Goal: Task Accomplishment & Management: Use online tool/utility

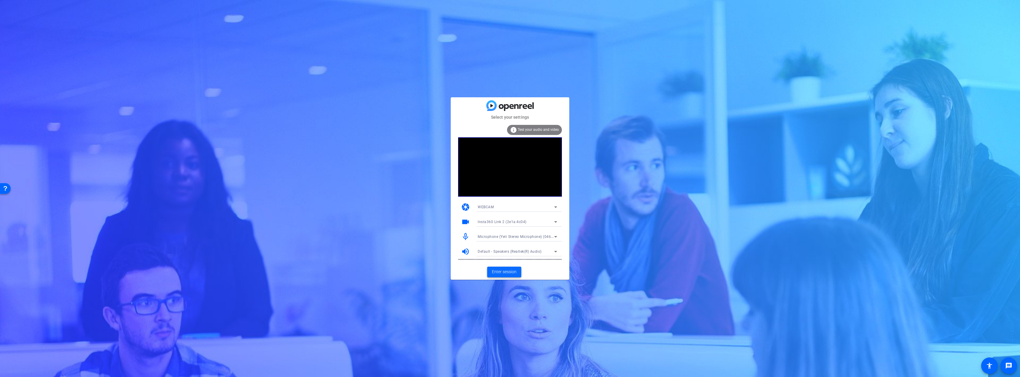
click at [512, 273] on span "Enter session" at bounding box center [504, 272] width 25 height 6
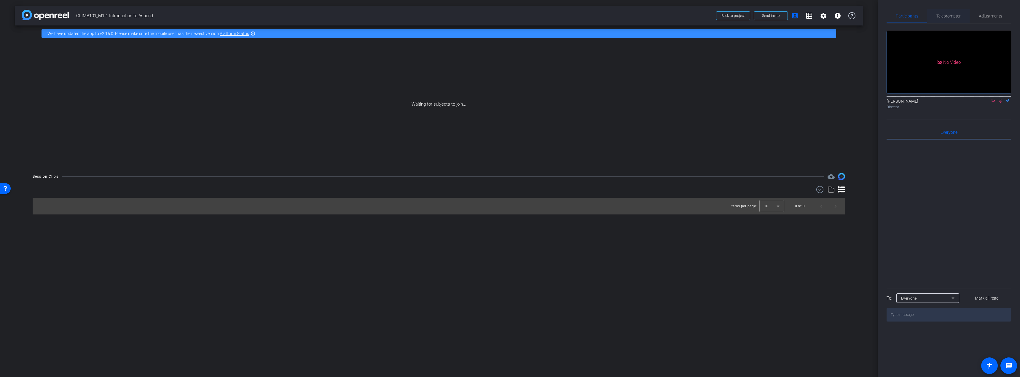
click at [953, 18] on span "Teleprompter" at bounding box center [948, 16] width 24 height 4
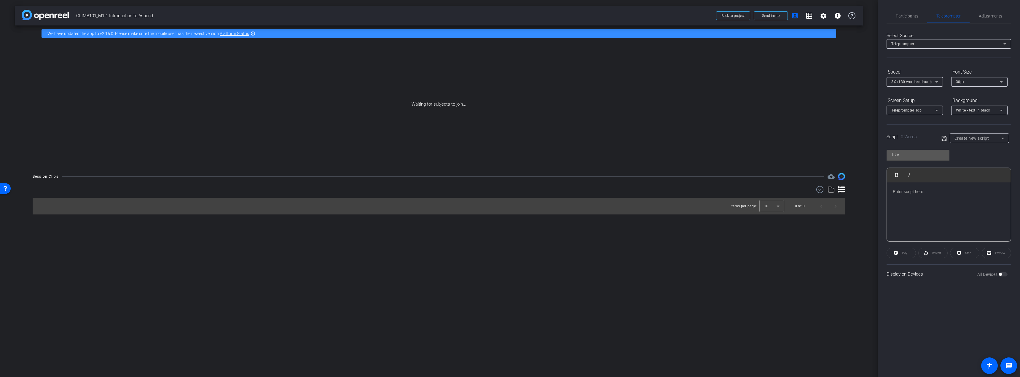
click at [927, 157] on input "text" at bounding box center [917, 154] width 53 height 7
click at [982, 140] on span "Create new script" at bounding box center [971, 138] width 35 height 5
click at [985, 163] on mat-option "CLIMB101_M1-1_Peter Popalis" at bounding box center [979, 159] width 59 height 9
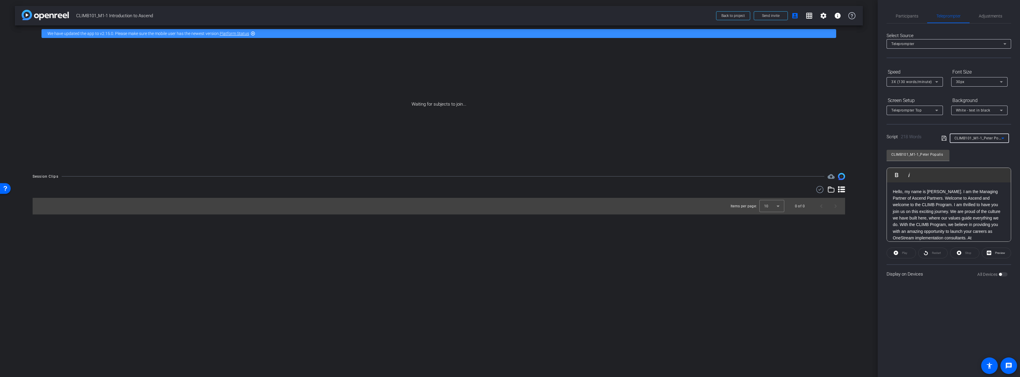
click at [985, 138] on span "CLIMB101_M1-1_Peter Popalis" at bounding box center [980, 137] width 53 height 5
click at [0, 0] on span "CLIMB101_M1-1_Colin Sawford" at bounding box center [0, 0] width 0 height 0
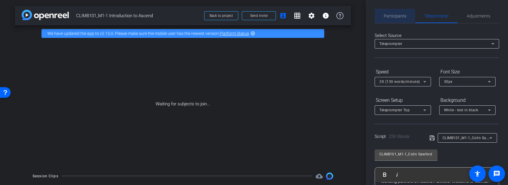
click at [394, 16] on span "Participants" at bounding box center [395, 16] width 23 height 4
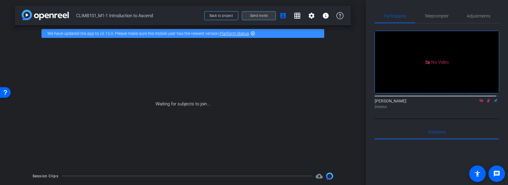
click at [261, 14] on span "Send invite" at bounding box center [258, 15] width 17 height 5
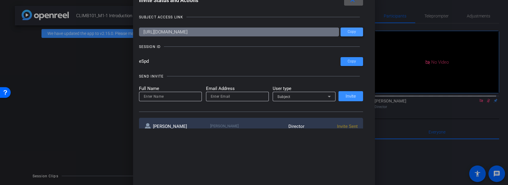
click at [353, 31] on span "Copy" at bounding box center [352, 32] width 8 height 4
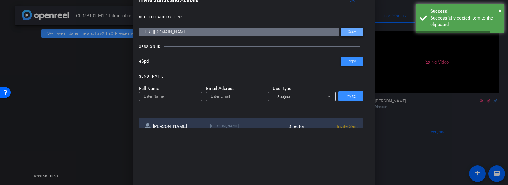
click at [353, 31] on span "Copy" at bounding box center [352, 32] width 8 height 4
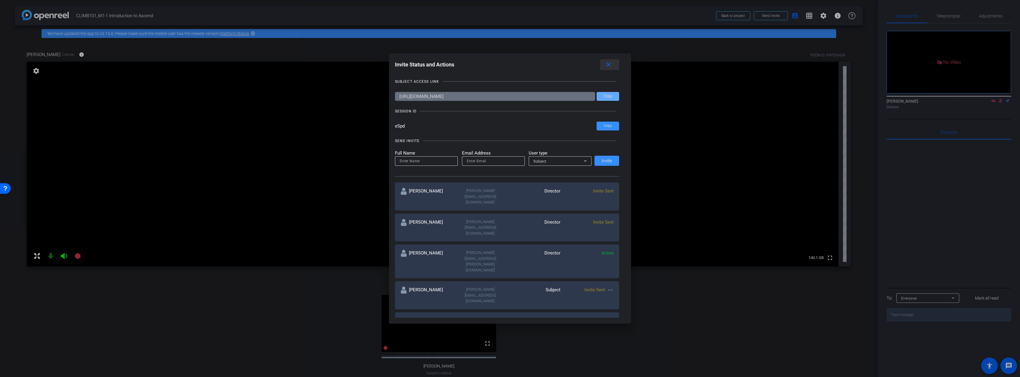
click at [612, 62] on mat-icon "close" at bounding box center [608, 64] width 7 height 7
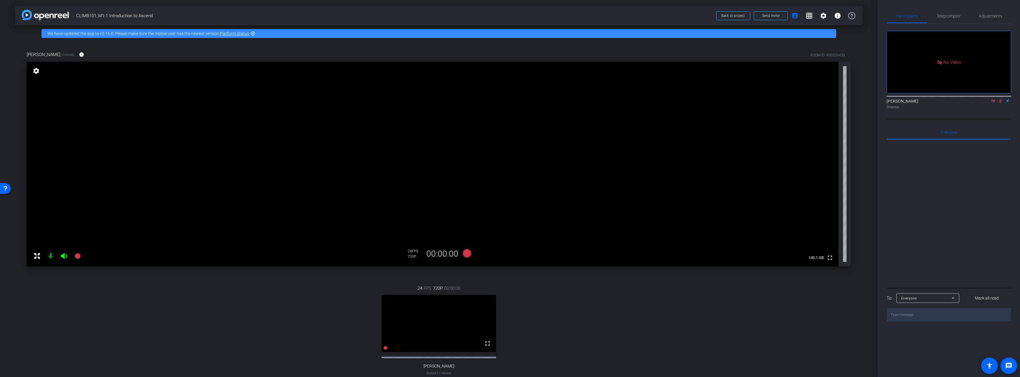
click at [993, 99] on icon at bounding box center [993, 101] width 5 height 4
click at [993, 103] on icon at bounding box center [993, 101] width 5 height 4
click at [770, 15] on span "Send invite" at bounding box center [770, 15] width 17 height 5
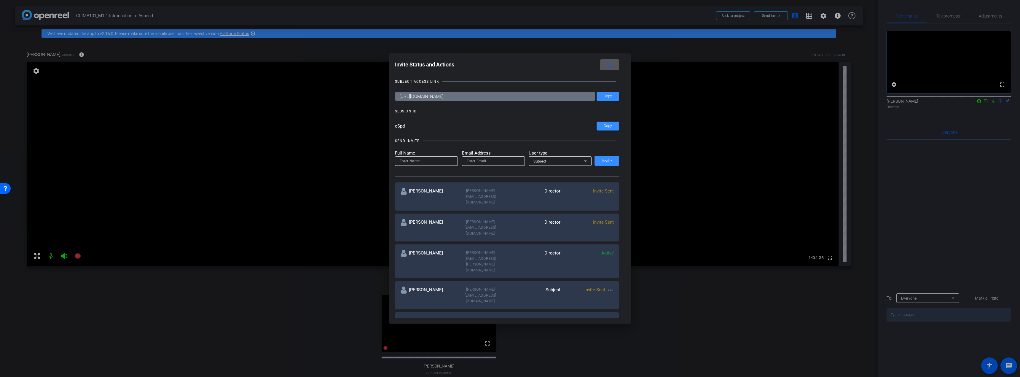
scroll to position [30, 0]
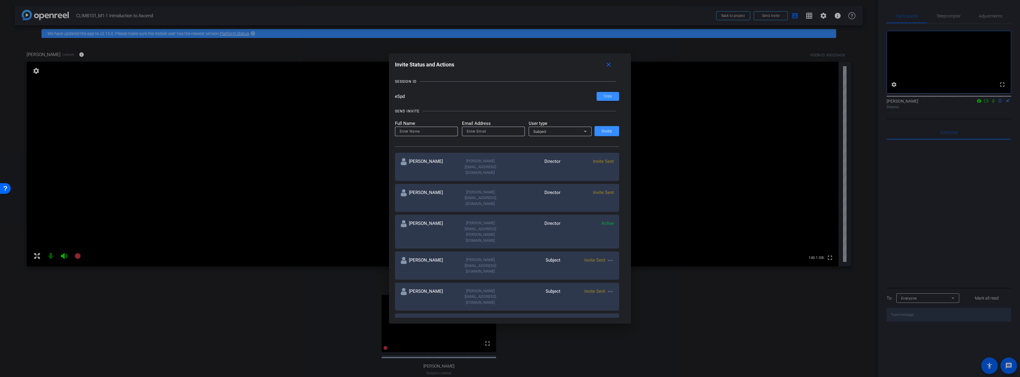
click at [607, 288] on mat-icon "more_horiz" at bounding box center [610, 291] width 7 height 7
click at [621, 260] on span "Re-Send Invite" at bounding box center [632, 260] width 44 height 7
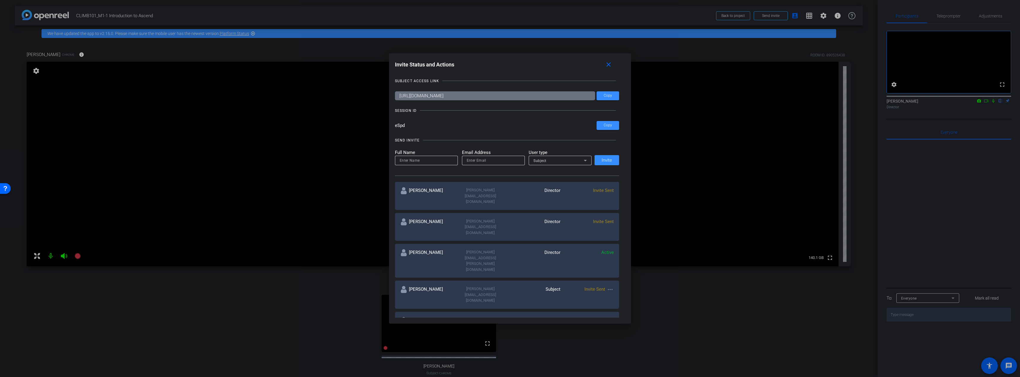
scroll to position [0, 0]
click at [608, 66] on mat-icon "close" at bounding box center [608, 64] width 7 height 7
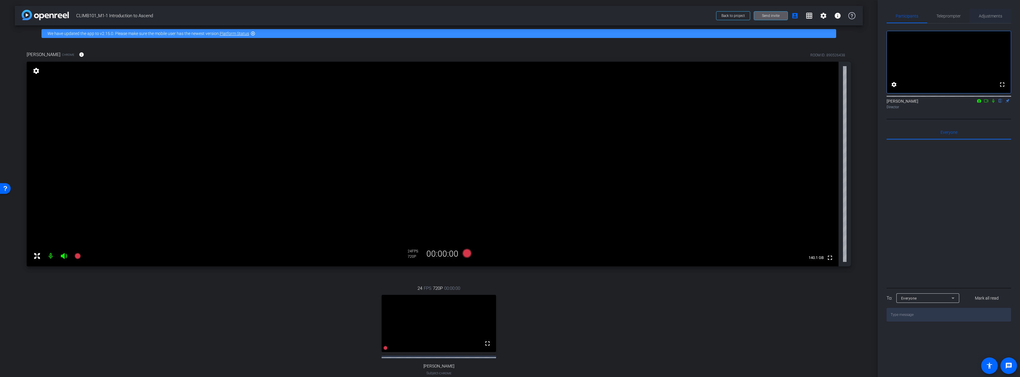
click at [993, 14] on span "Adjustments" at bounding box center [990, 16] width 23 height 4
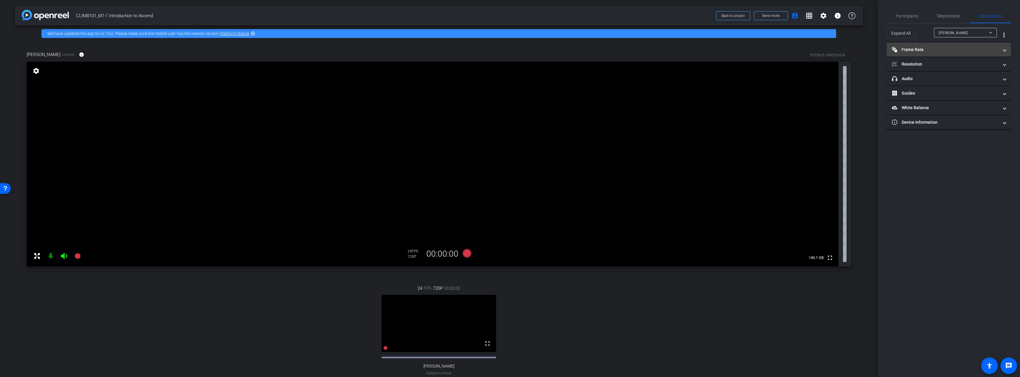
click at [942, 48] on mat-panel-title "Frame Rate Frame Rate" at bounding box center [945, 50] width 107 height 6
click at [974, 68] on div "30" at bounding box center [972, 67] width 16 height 10
click at [935, 92] on mat-panel-title "Resolution" at bounding box center [945, 90] width 107 height 6
click at [955, 109] on div "1080" at bounding box center [954, 107] width 22 height 10
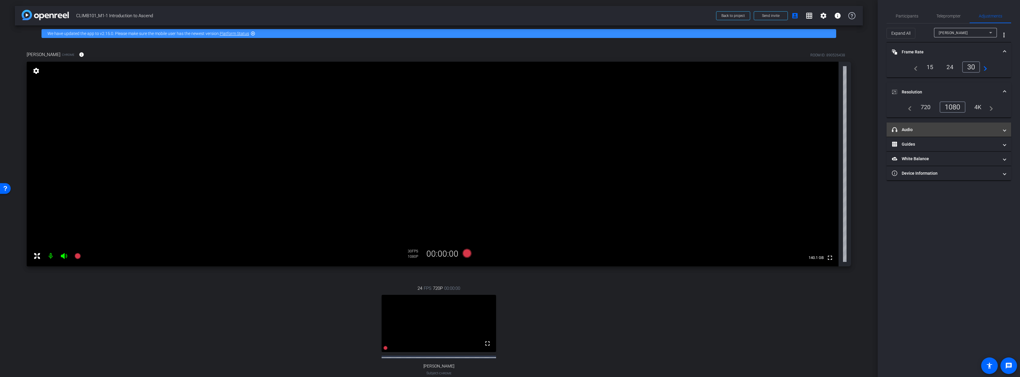
click at [955, 128] on mat-panel-title "headphone icon Audio" at bounding box center [945, 130] width 107 height 6
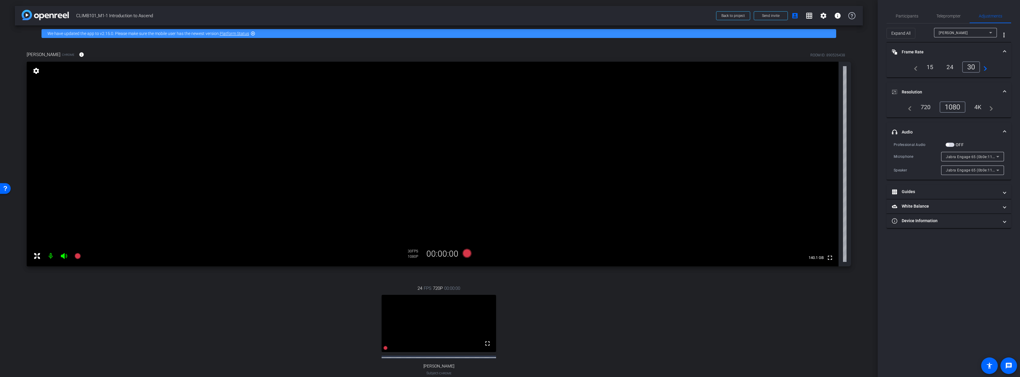
click at [950, 143] on span "button" at bounding box center [949, 145] width 9 height 4
click at [951, 192] on mat-panel-title "Guides" at bounding box center [945, 192] width 107 height 6
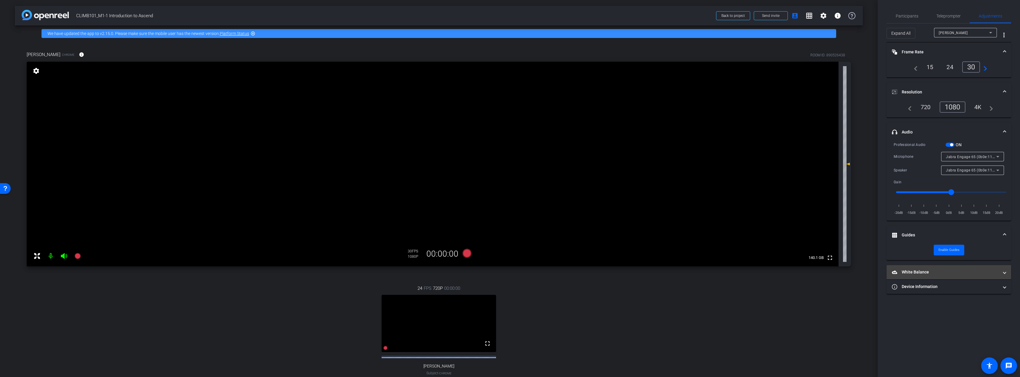
click at [927, 274] on mat-panel-title "White Balance White Balance" at bounding box center [945, 272] width 107 height 6
click at [945, 303] on mat-expansion-panel-header "Device Information" at bounding box center [948, 307] width 125 height 14
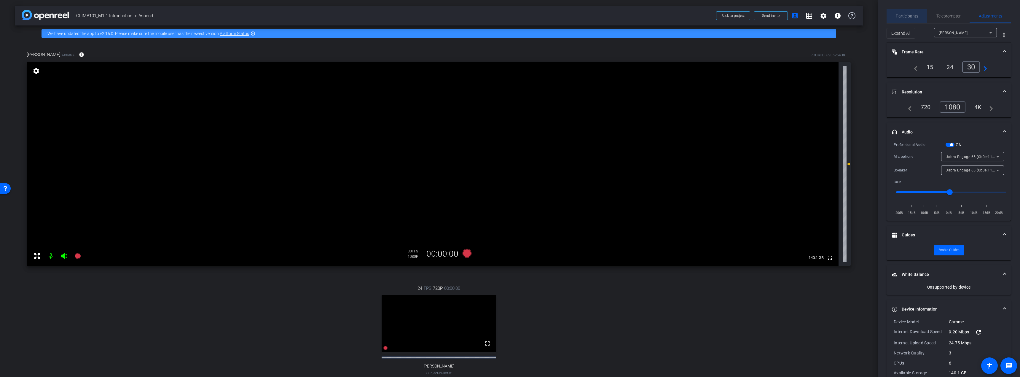
click at [910, 15] on span "Participants" at bounding box center [907, 16] width 23 height 4
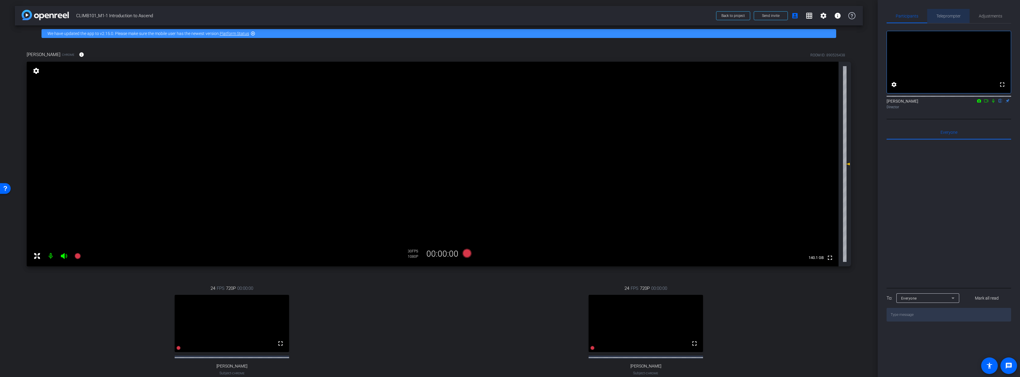
click at [951, 20] on span "Teleprompter" at bounding box center [948, 16] width 24 height 14
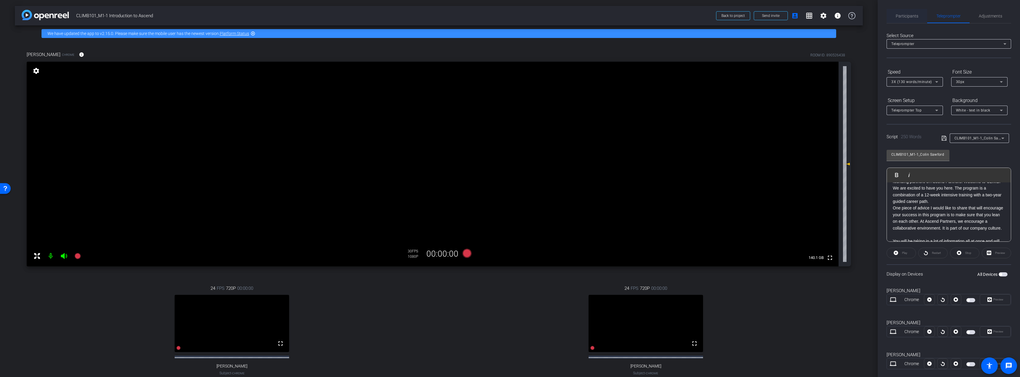
click at [912, 14] on span "Participants" at bounding box center [907, 16] width 23 height 4
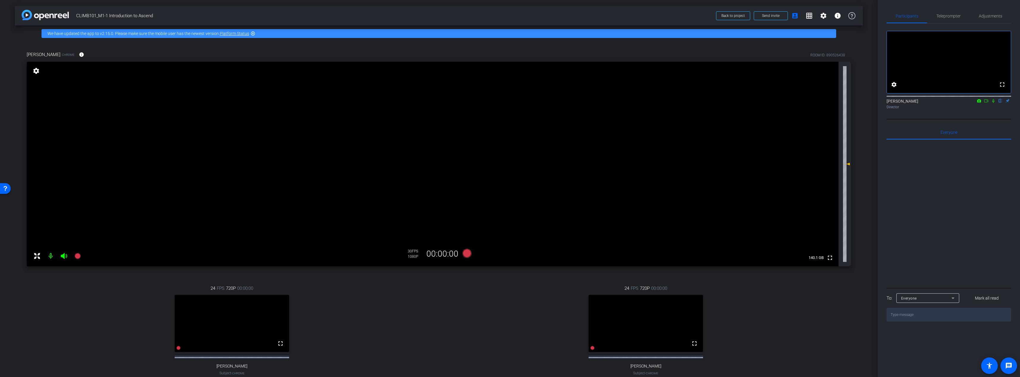
click at [51, 256] on mat-icon at bounding box center [51, 256] width 12 height 12
click at [992, 15] on span "Adjustments" at bounding box center [990, 16] width 23 height 4
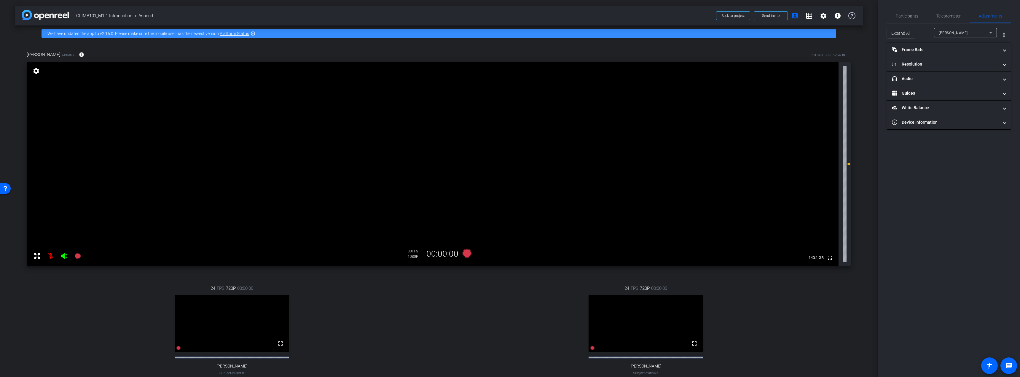
click at [989, 31] on icon at bounding box center [990, 32] width 7 height 7
click at [986, 50] on mat-panel-title "Frame Rate Frame Rate" at bounding box center [945, 50] width 107 height 6
click at [972, 67] on div "30" at bounding box center [972, 67] width 16 height 10
click at [991, 88] on mat-panel-title "Resolution" at bounding box center [945, 90] width 107 height 6
click at [958, 108] on div "1080" at bounding box center [954, 107] width 22 height 10
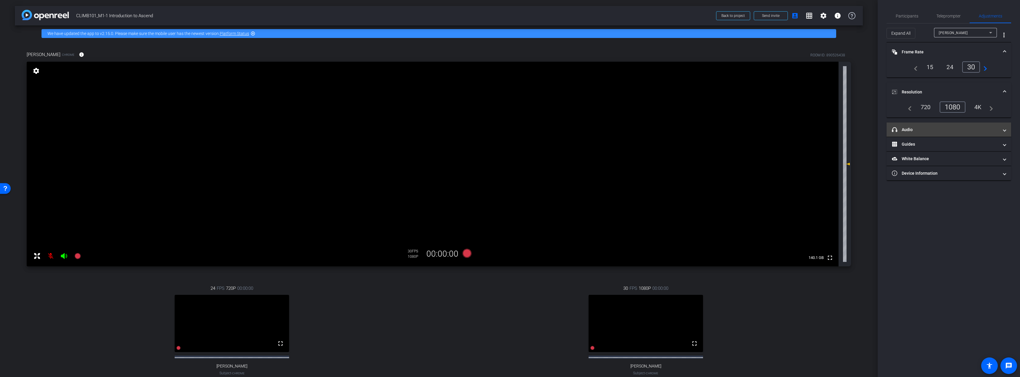
click at [973, 129] on mat-panel-title "headphone icon Audio" at bounding box center [945, 130] width 107 height 6
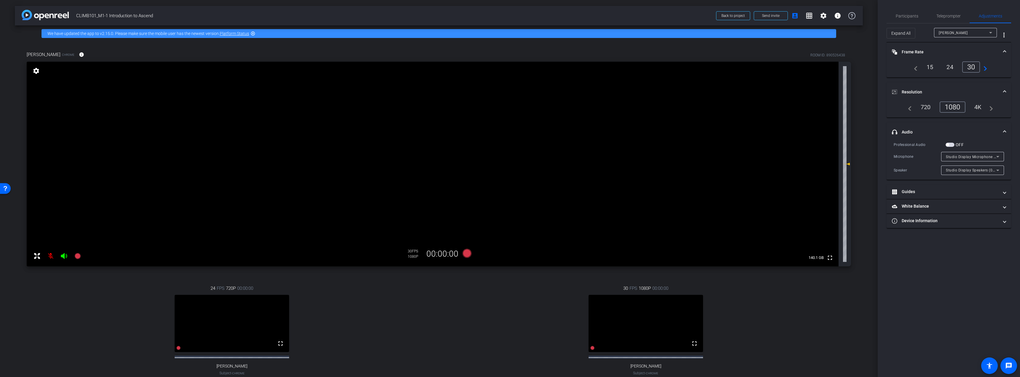
click at [949, 143] on span "button" at bounding box center [949, 145] width 9 height 4
click at [964, 192] on mat-panel-title "Guides" at bounding box center [945, 192] width 107 height 6
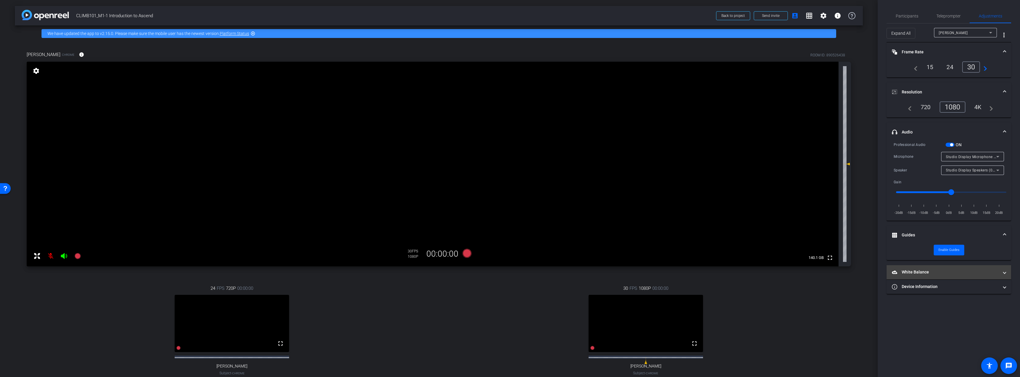
click at [957, 269] on mat-panel-title "White Balance White Balance" at bounding box center [945, 272] width 107 height 6
click at [953, 304] on mat-panel-title "Device Information" at bounding box center [945, 307] width 107 height 6
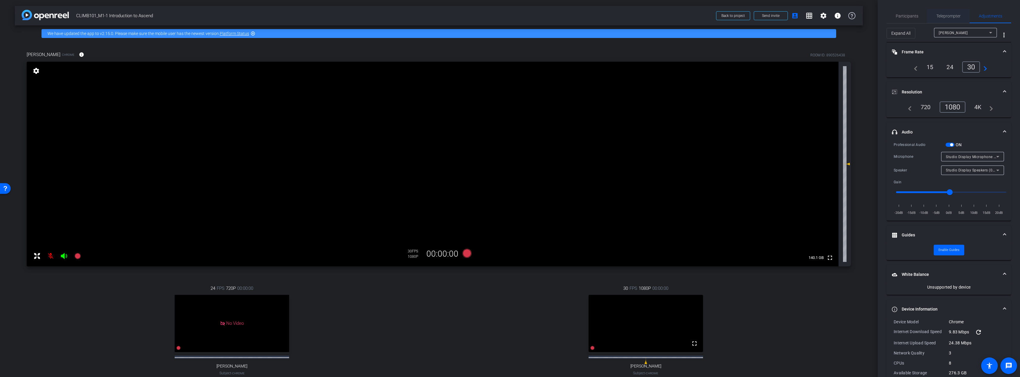
click at [945, 18] on span "Teleprompter" at bounding box center [948, 16] width 24 height 14
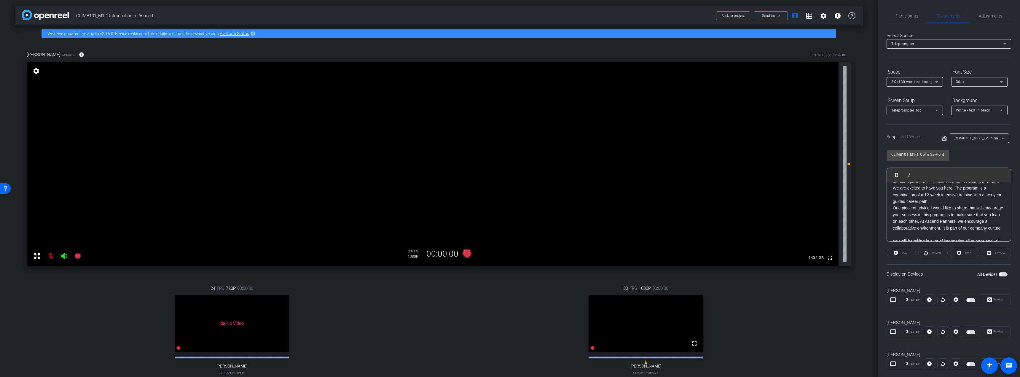
click at [977, 140] on span "CLIMB101_M1-1_Colin Sawford" at bounding box center [981, 137] width 54 height 5
click at [981, 159] on span "CLIMB101_M1-1_Peter Popalis" at bounding box center [977, 159] width 48 height 7
type input "CLIMB101_M1-1_Peter Popalis"
drag, startPoint x: 906, startPoint y: 12, endPoint x: 907, endPoint y: 20, distance: 8.1
click at [906, 12] on span "Participants" at bounding box center [907, 16] width 23 height 14
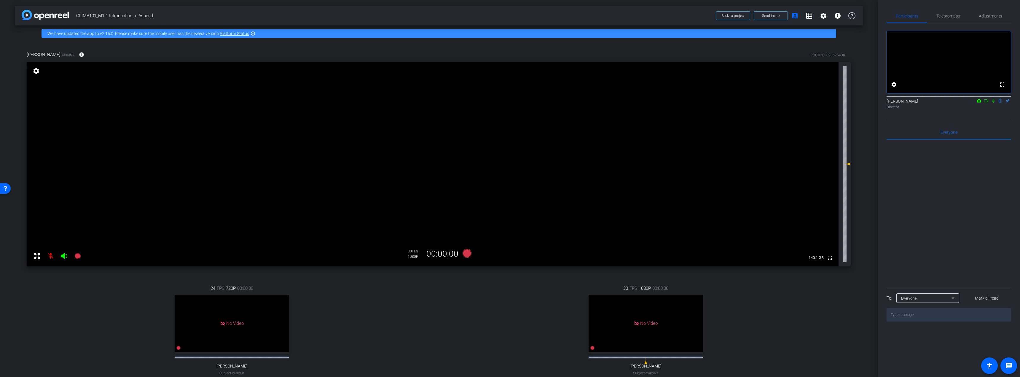
click at [49, 254] on mat-icon at bounding box center [51, 256] width 12 height 12
click at [201, 332] on div "No Video" at bounding box center [232, 323] width 114 height 57
click at [635, 317] on video at bounding box center [645, 323] width 114 height 57
click at [646, 344] on video at bounding box center [645, 323] width 114 height 57
click at [645, 364] on icon at bounding box center [646, 362] width 2 height 4
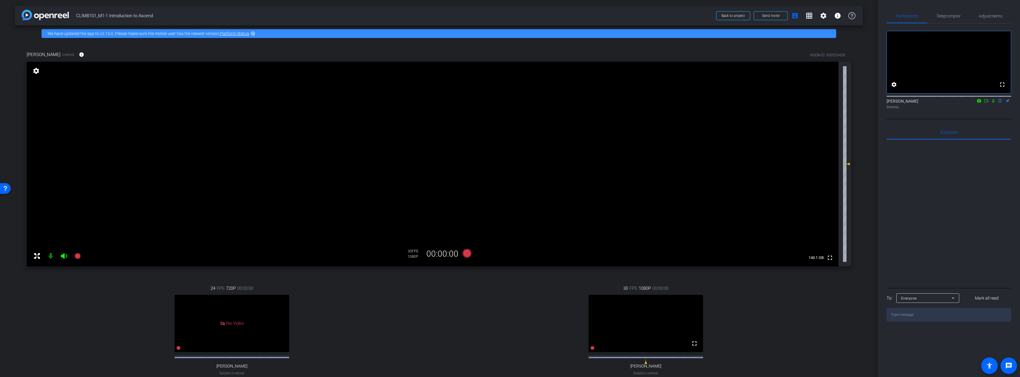
click at [669, 341] on video at bounding box center [645, 323] width 114 height 57
click at [591, 350] on icon at bounding box center [592, 348] width 4 height 4
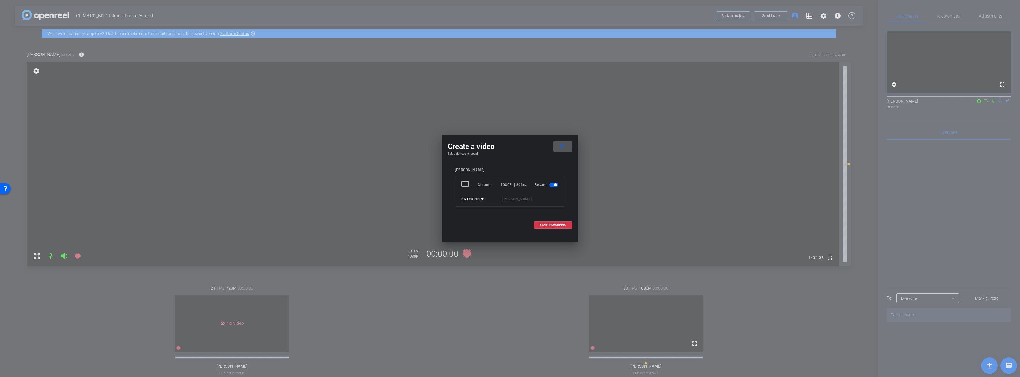
click at [564, 145] on mat-icon "close" at bounding box center [561, 146] width 7 height 7
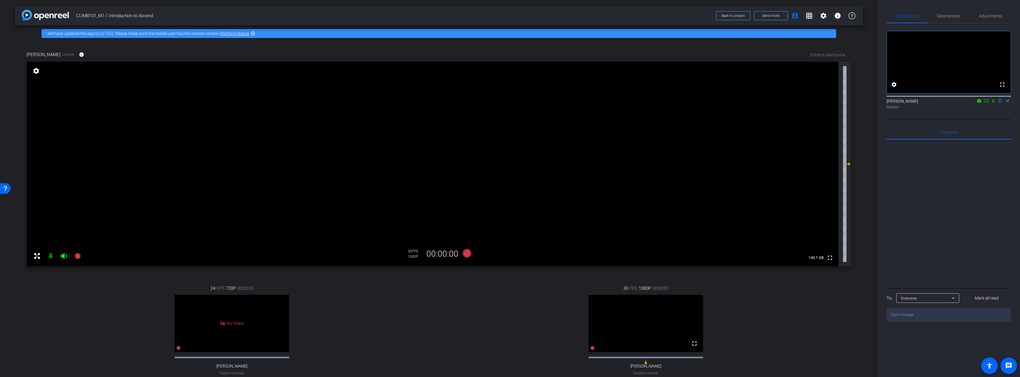
click at [204, 323] on div "No Video" at bounding box center [232, 323] width 114 height 57
click at [823, 20] on span at bounding box center [823, 16] width 14 height 14
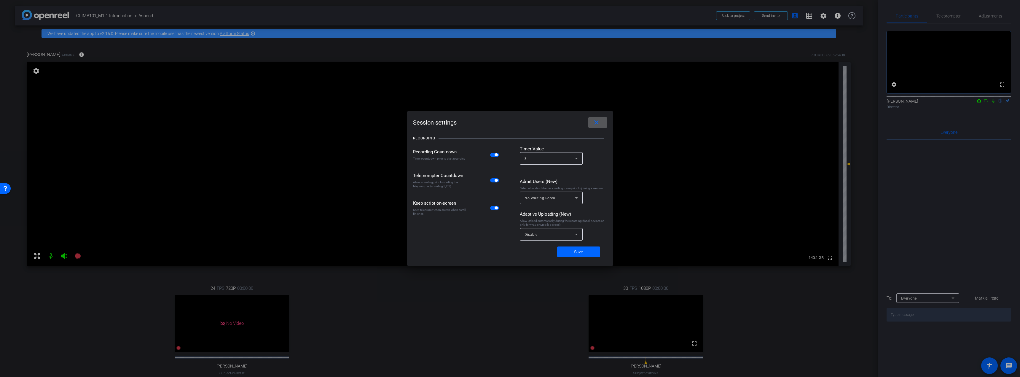
click at [599, 123] on mat-icon "close" at bounding box center [596, 122] width 7 height 7
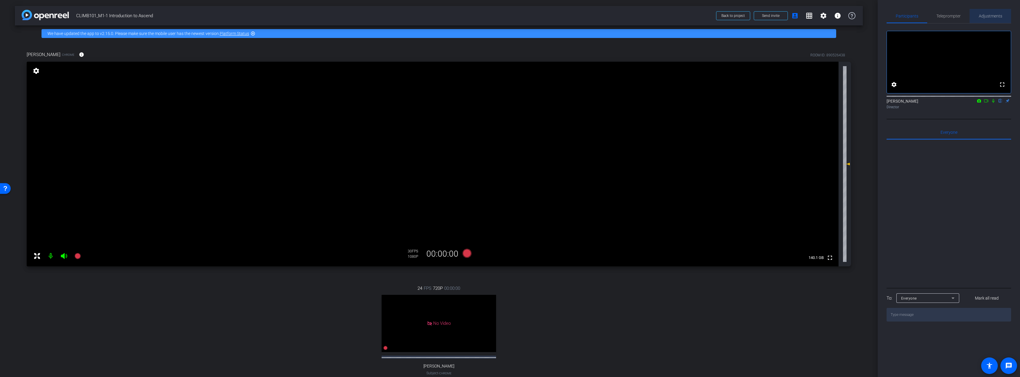
click at [986, 17] on span "Adjustments" at bounding box center [990, 16] width 23 height 4
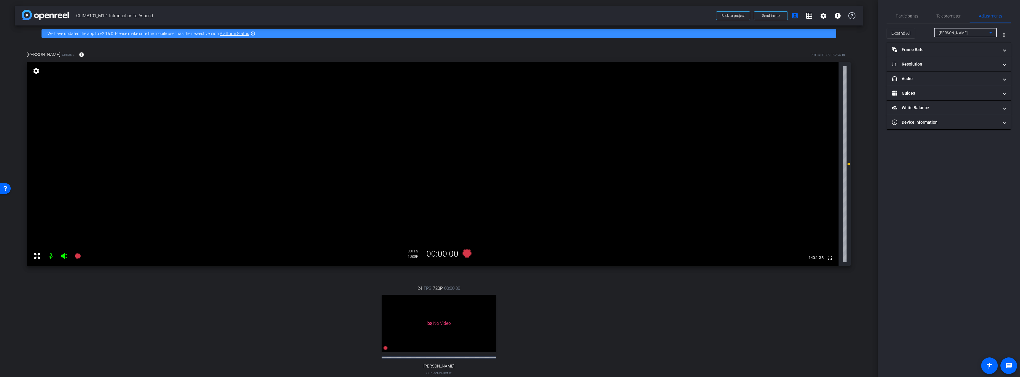
click at [969, 34] on div "[PERSON_NAME]" at bounding box center [964, 32] width 50 height 7
click at [969, 33] on div at bounding box center [510, 188] width 1020 height 377
click at [929, 81] on mat-panel-title "headphone icon Audio" at bounding box center [945, 79] width 107 height 6
click at [903, 16] on span "Participants" at bounding box center [907, 16] width 23 height 4
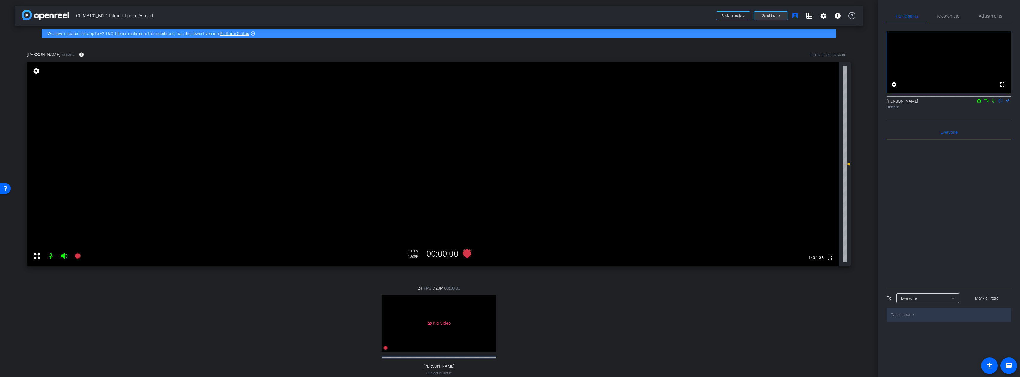
click at [776, 17] on span "Send invite" at bounding box center [770, 15] width 17 height 5
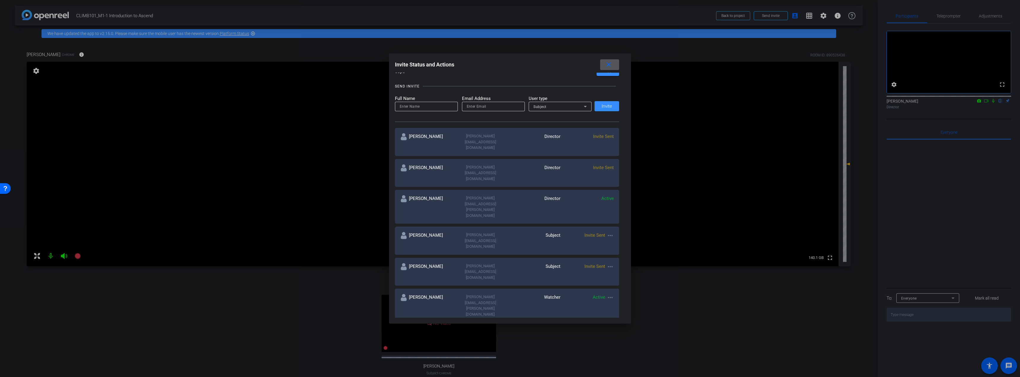
scroll to position [59, 0]
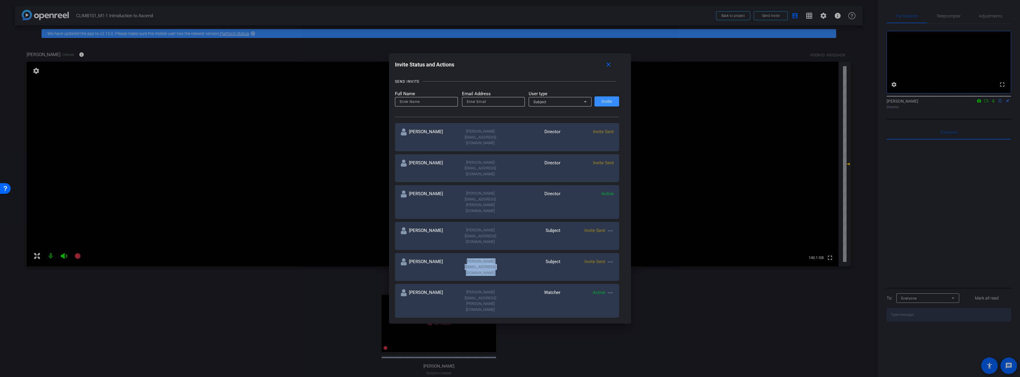
drag, startPoint x: 508, startPoint y: 216, endPoint x: 457, endPoint y: 214, distance: 51.0
click at [457, 253] on div "[PERSON_NAME] [PERSON_NAME][EMAIL_ADDRESS][DOMAIN_NAME] Subject Invite Sent mor…" at bounding box center [507, 267] width 224 height 28
copy div "[PERSON_NAME][EMAIL_ADDRESS][DOMAIN_NAME]"
click at [608, 258] on mat-icon "more_horiz" at bounding box center [610, 261] width 7 height 7
click at [637, 239] on span "Update and Re-Send Invite" at bounding box center [632, 238] width 44 height 7
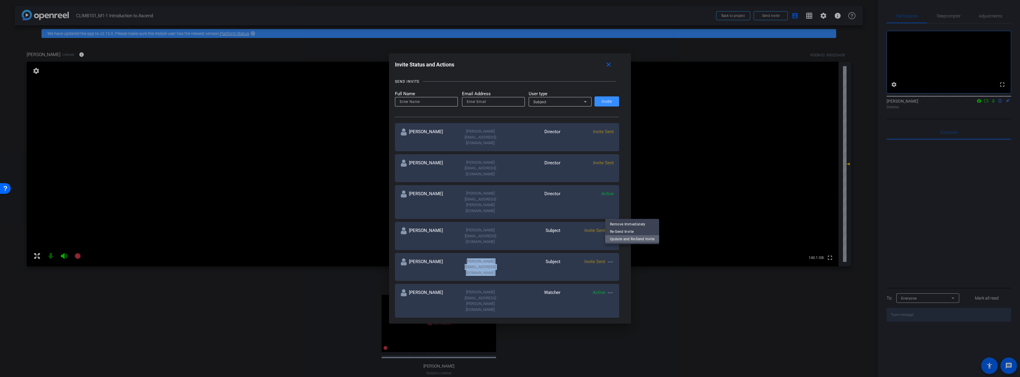
type input "[PERSON_NAME]"
type input "[PERSON_NAME][EMAIL_ADDRESS][DOMAIN_NAME]"
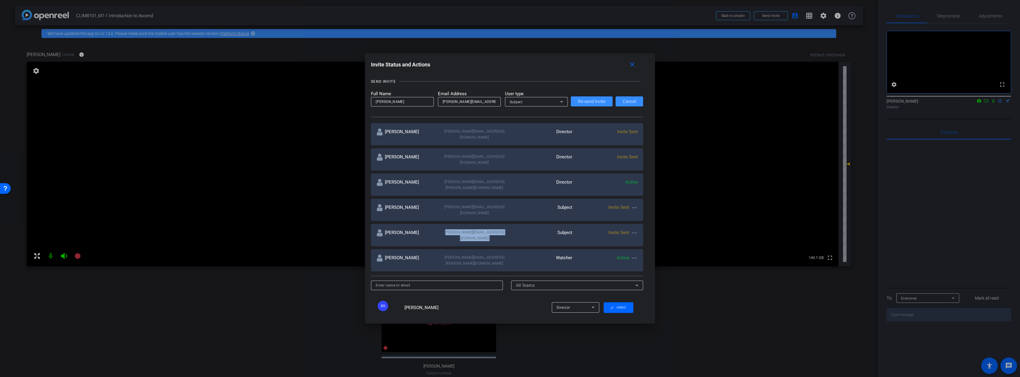
click at [631, 229] on mat-icon "more_horiz" at bounding box center [634, 232] width 7 height 7
click at [640, 223] on span "Remove Immediately" at bounding box center [656, 223] width 44 height 7
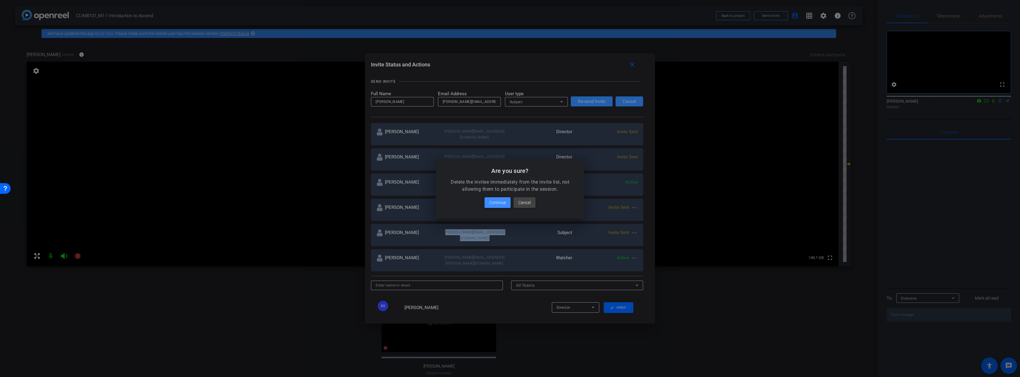
click at [499, 199] on span "Continue" at bounding box center [497, 202] width 17 height 7
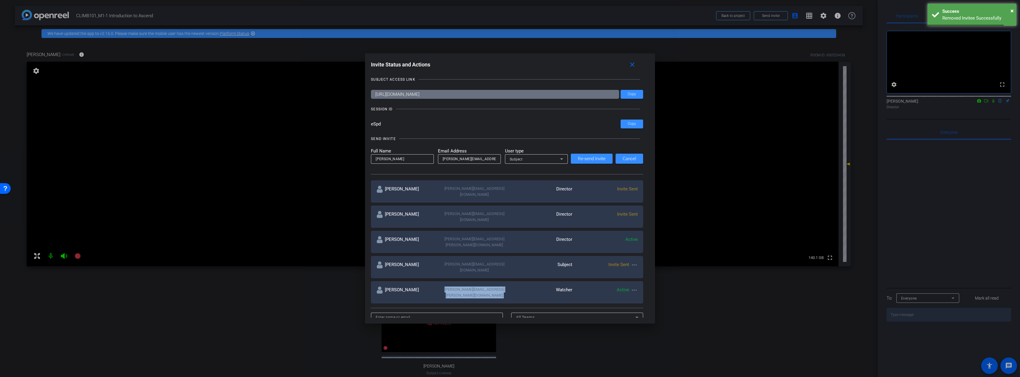
scroll to position [0, 0]
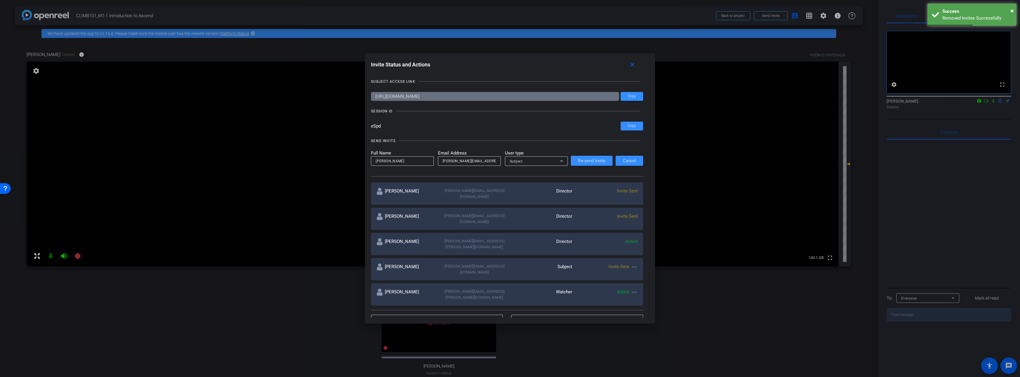
click at [533, 162] on div "Subject" at bounding box center [535, 160] width 50 height 7
click at [533, 162] on div at bounding box center [510, 188] width 1020 height 377
click at [623, 162] on span "Cancel" at bounding box center [629, 161] width 13 height 4
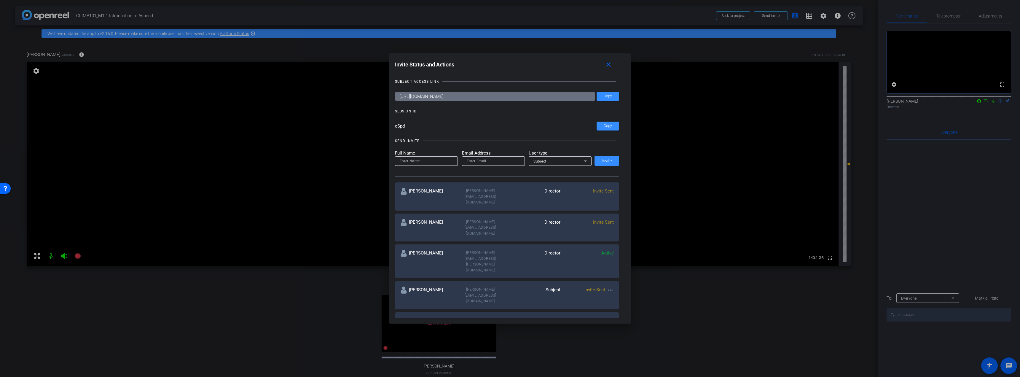
click at [428, 157] on div at bounding box center [426, 160] width 53 height 9
click at [510, 163] on input "email" at bounding box center [493, 160] width 53 height 7
paste input "[PERSON_NAME][EMAIL_ADDRESS][DOMAIN_NAME]"
type input "[PERSON_NAME][EMAIL_ADDRESS][DOMAIN_NAME]"
click at [434, 163] on input at bounding box center [426, 160] width 53 height 7
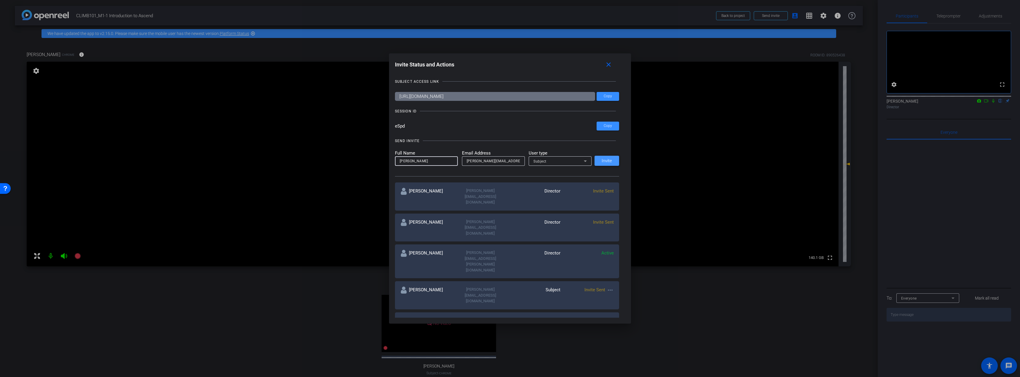
type input "[PERSON_NAME]"
click at [608, 161] on span "Invite" at bounding box center [607, 161] width 10 height 4
click at [608, 67] on mat-icon "close" at bounding box center [608, 64] width 7 height 7
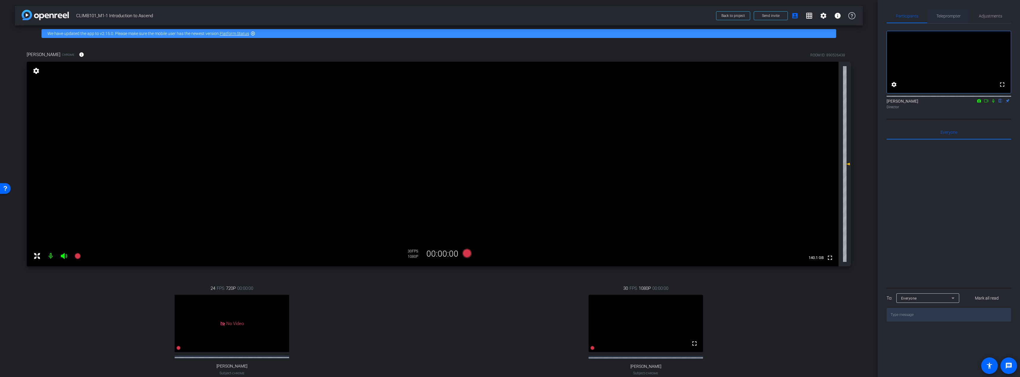
click at [954, 16] on span "Teleprompter" at bounding box center [948, 16] width 24 height 4
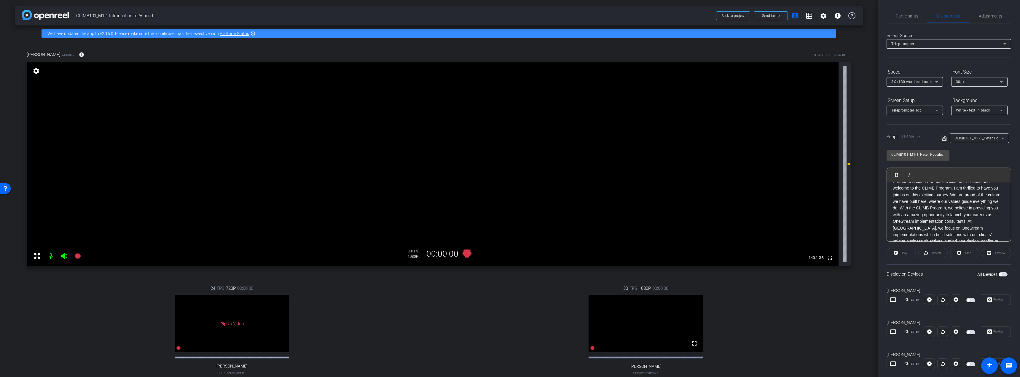
drag, startPoint x: 883, startPoint y: 195, endPoint x: 884, endPoint y: 192, distance: 3.3
click at [883, 195] on div "Participants Teleprompter Adjustments settings [PERSON_NAME] flip Director Ever…" at bounding box center [949, 188] width 142 height 377
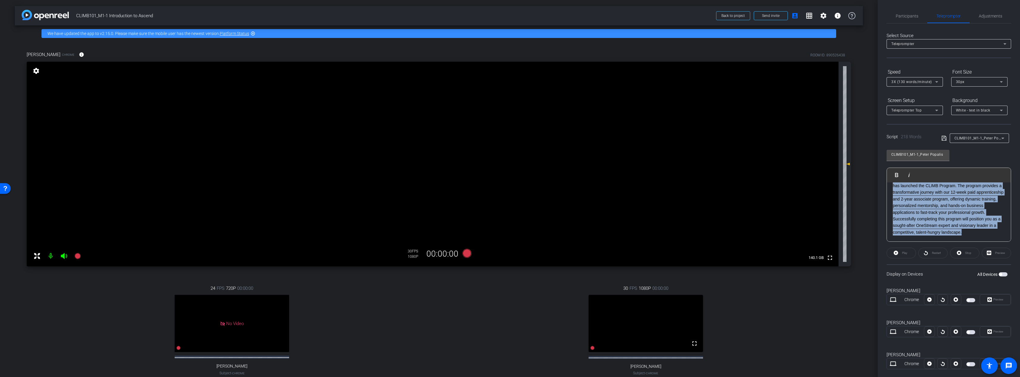
drag, startPoint x: 892, startPoint y: 192, endPoint x: 991, endPoint y: 240, distance: 109.7
click at [991, 240] on div "Hello, my name is [PERSON_NAME]. I am the Managing Partner of Ascend Partners. …" at bounding box center [949, 136] width 124 height 211
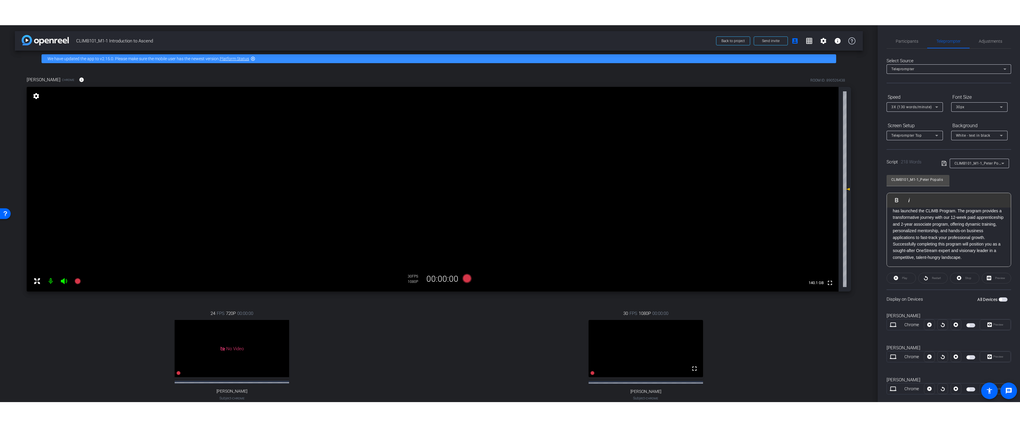
scroll to position [139, 0]
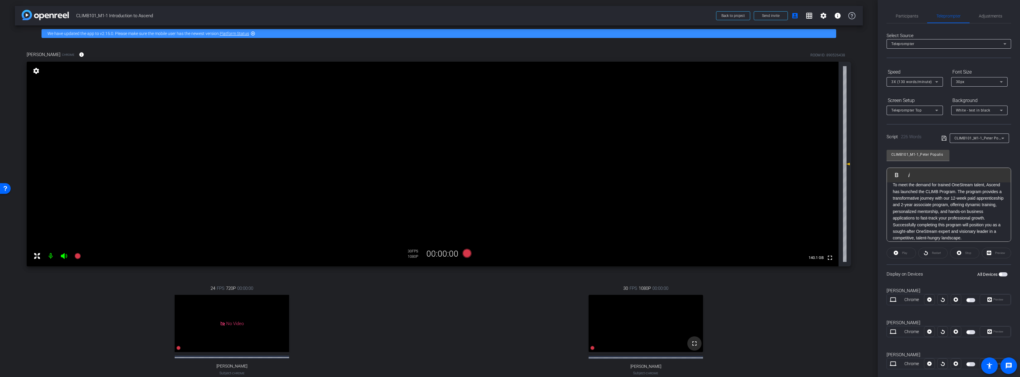
click at [691, 347] on mat-icon "fullscreen" at bounding box center [694, 343] width 7 height 7
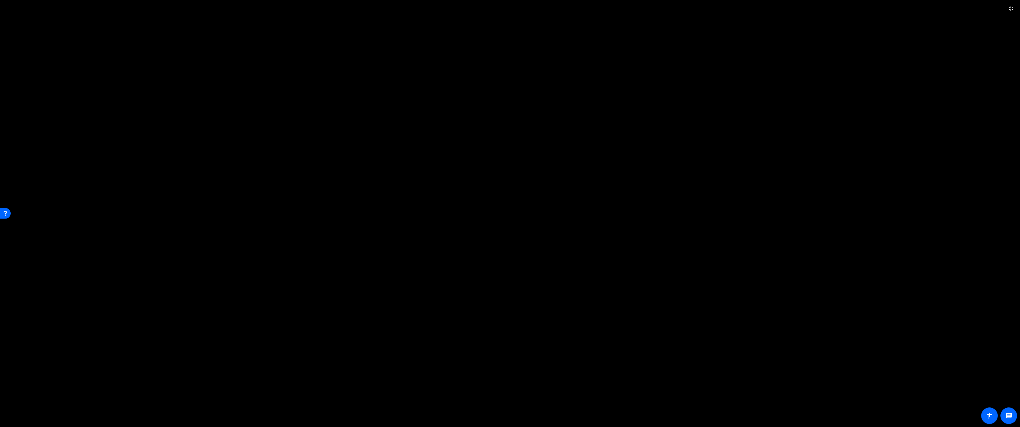
click at [653, 161] on video at bounding box center [510, 213] width 1020 height 427
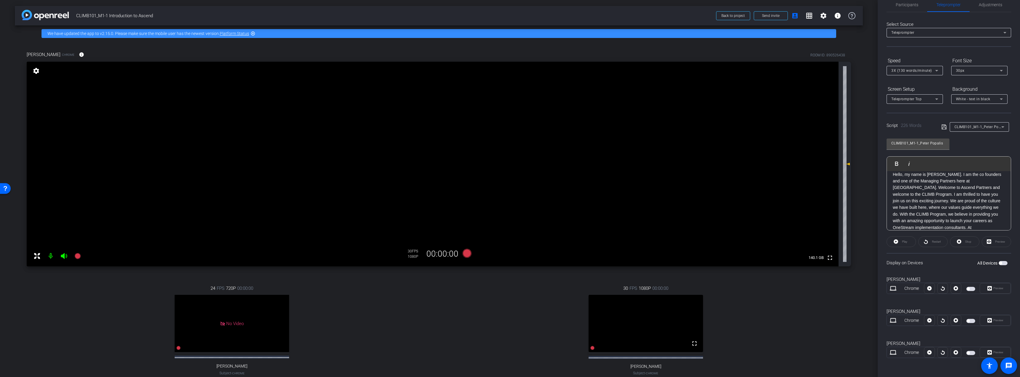
scroll to position [0, 0]
click at [999, 263] on span "button" at bounding box center [1000, 262] width 3 height 3
click at [904, 242] on span "Play" at bounding box center [904, 241] width 5 height 3
click at [935, 71] on icon at bounding box center [936, 70] width 7 height 7
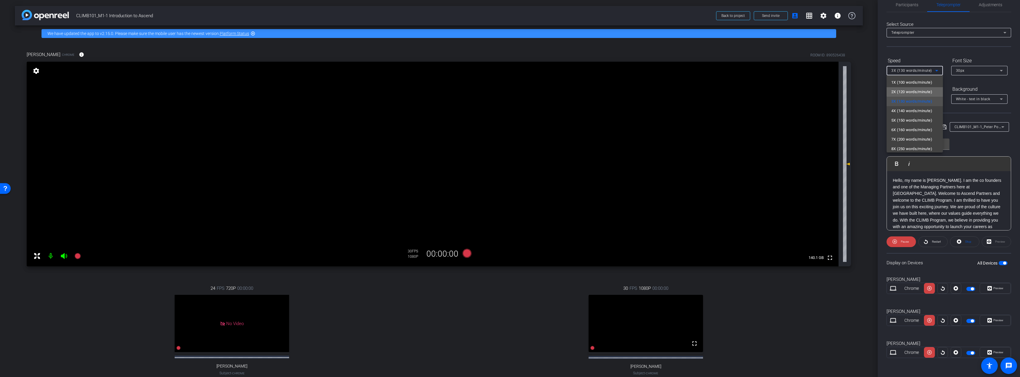
click at [923, 91] on span "2X (120 words/minute)" at bounding box center [911, 91] width 41 height 7
click at [927, 242] on span at bounding box center [932, 241] width 29 height 14
click at [936, 244] on span "Restart" at bounding box center [935, 241] width 10 height 8
drag, startPoint x: 934, startPoint y: 241, endPoint x: 966, endPoint y: 179, distance: 70.7
click at [934, 241] on span "Restart" at bounding box center [936, 241] width 9 height 3
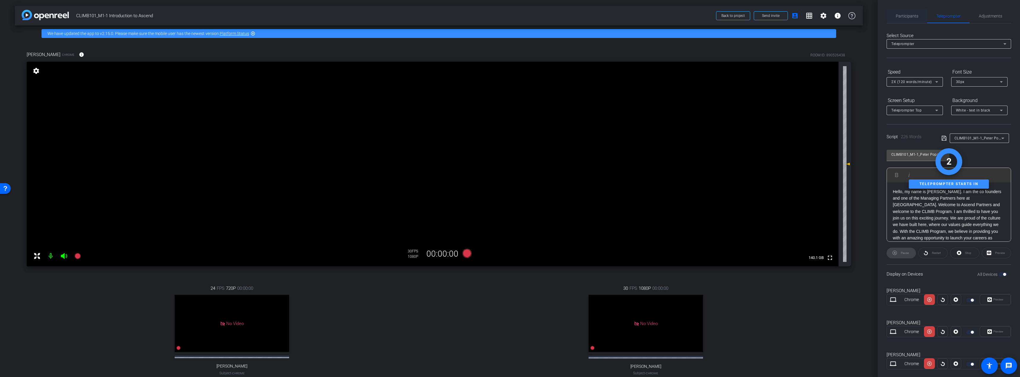
click at [909, 18] on span "Participants" at bounding box center [907, 16] width 23 height 14
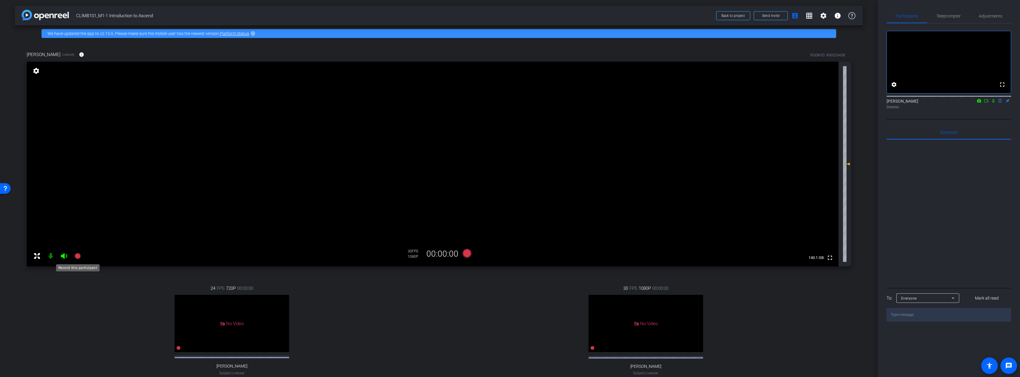
click at [78, 257] on icon at bounding box center [77, 256] width 6 height 6
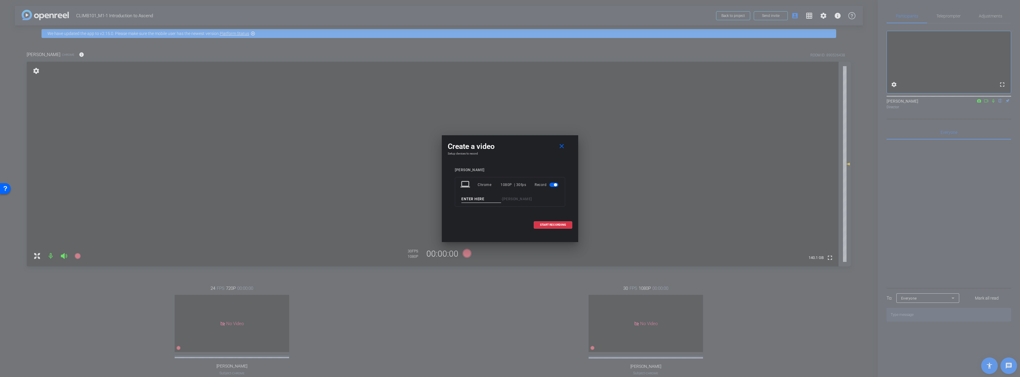
click at [495, 198] on input at bounding box center [481, 198] width 40 height 7
type input "M1-1take1"
click at [994, 107] on div at bounding box center [510, 188] width 1020 height 377
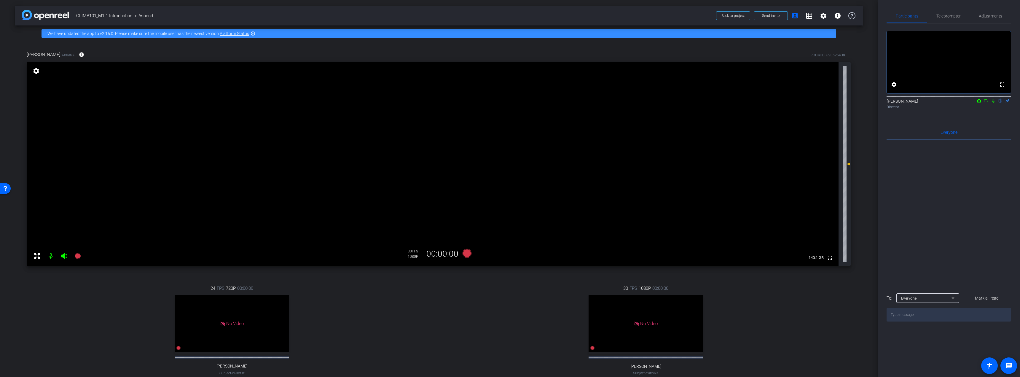
click at [993, 103] on icon at bounding box center [993, 101] width 5 height 4
click at [980, 102] on icon at bounding box center [979, 100] width 4 height 3
click at [985, 107] on div at bounding box center [510, 188] width 1020 height 377
click at [987, 102] on icon at bounding box center [986, 100] width 4 height 3
click at [1000, 103] on icon at bounding box center [1000, 101] width 5 height 4
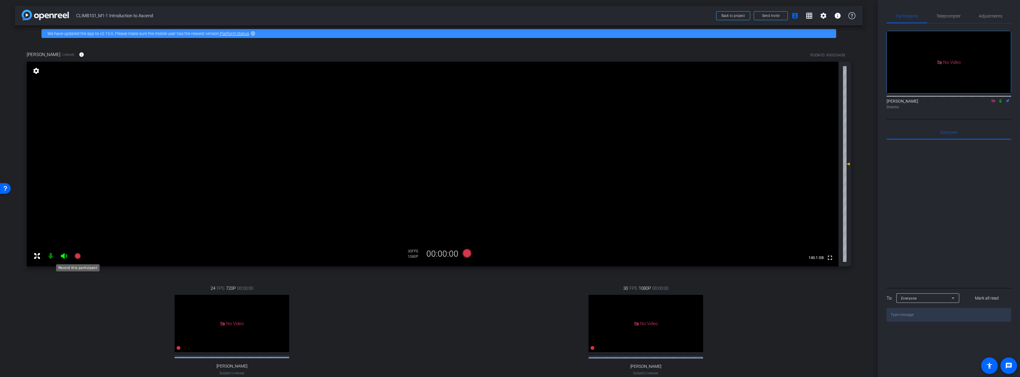
click at [78, 256] on icon at bounding box center [77, 256] width 6 height 6
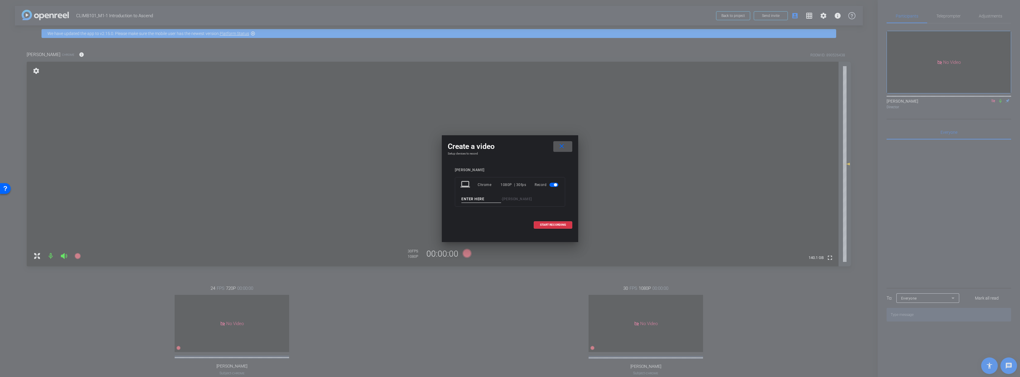
click at [472, 202] on input at bounding box center [481, 198] width 40 height 7
type input "m1-1"
drag, startPoint x: 567, startPoint y: 146, endPoint x: 833, endPoint y: 87, distance: 272.7
click at [567, 145] on span at bounding box center [562, 146] width 19 height 14
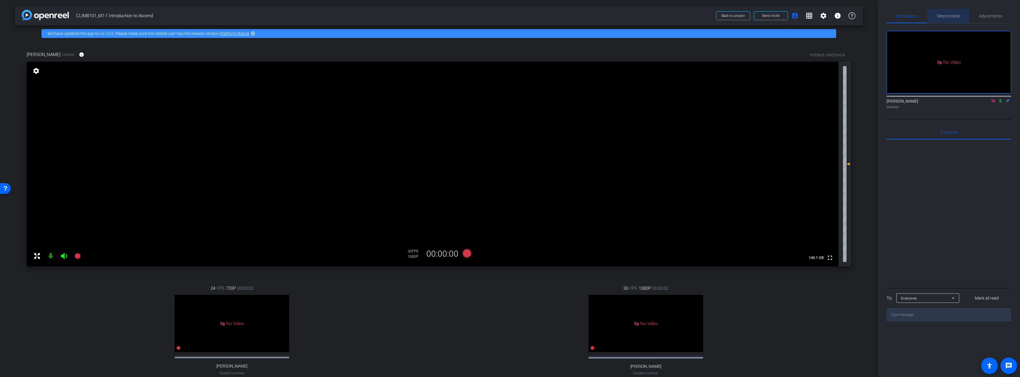
click at [945, 17] on span "Teleprompter" at bounding box center [948, 16] width 24 height 4
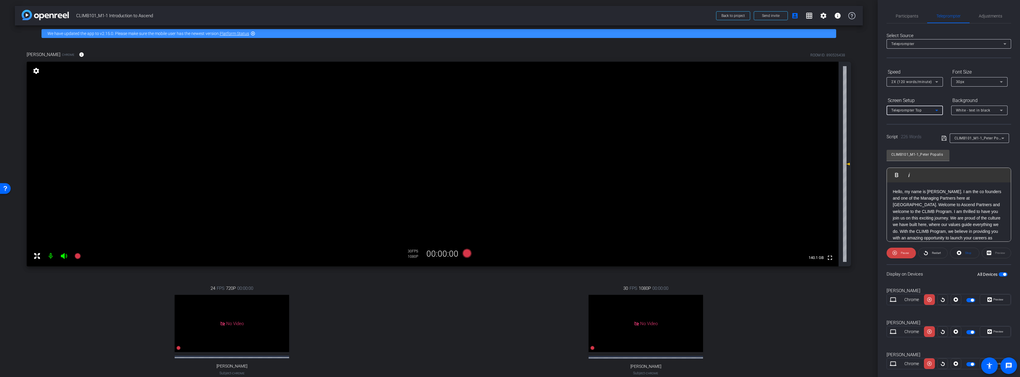
click at [930, 109] on div "Teleprompter Top" at bounding box center [913, 109] width 44 height 7
click at [920, 122] on mat-option "Full Screen" at bounding box center [914, 121] width 56 height 9
click at [936, 109] on icon at bounding box center [936, 110] width 7 height 7
click at [928, 128] on mat-option "Teleprompter Top" at bounding box center [914, 131] width 56 height 9
click at [82, 255] on mat-icon at bounding box center [78, 256] width 12 height 12
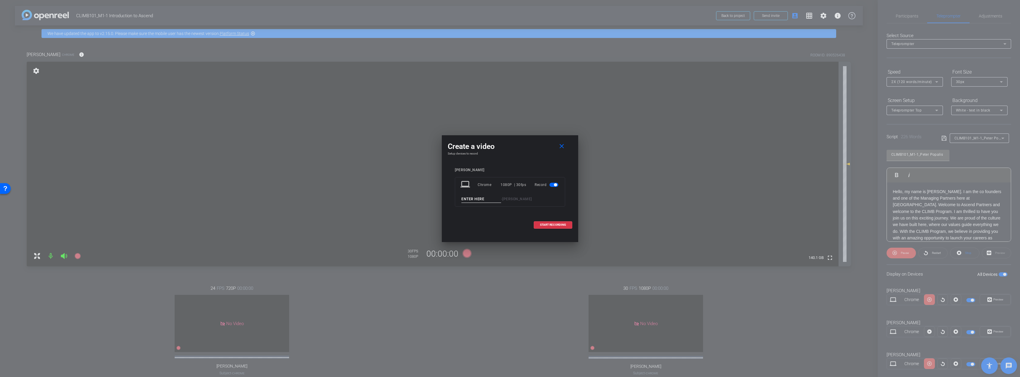
click at [476, 200] on input at bounding box center [481, 198] width 40 height 7
type input "m1-1"
click at [557, 223] on span "START RECORDING" at bounding box center [553, 224] width 26 height 3
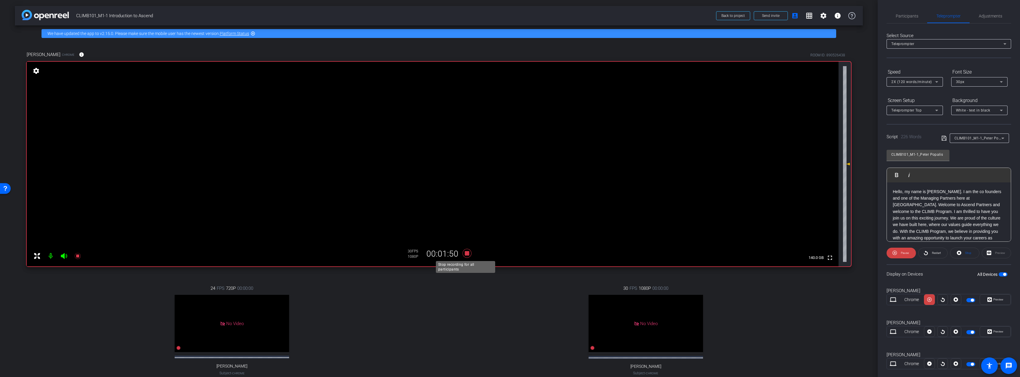
click at [466, 255] on icon at bounding box center [466, 253] width 9 height 9
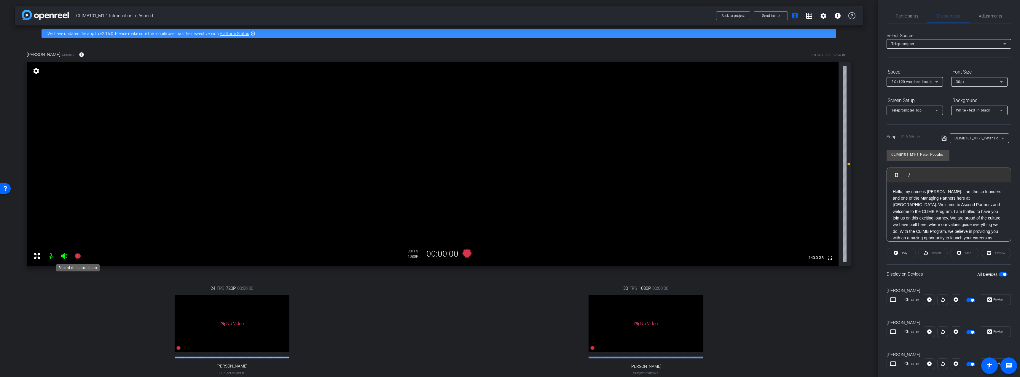
click at [80, 255] on icon at bounding box center [77, 256] width 6 height 6
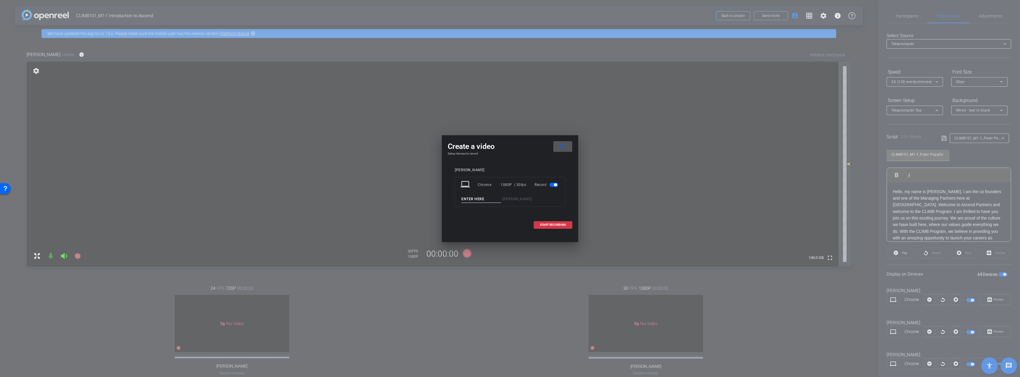
click at [494, 200] on input at bounding box center [481, 198] width 40 height 7
type input "1-1 Take 2"
click at [560, 223] on span "START RECORDING" at bounding box center [553, 224] width 26 height 3
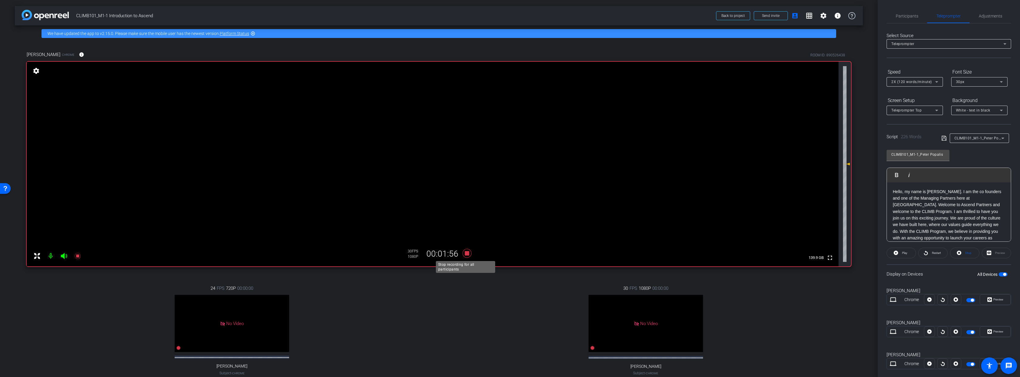
click at [466, 255] on icon at bounding box center [466, 253] width 9 height 9
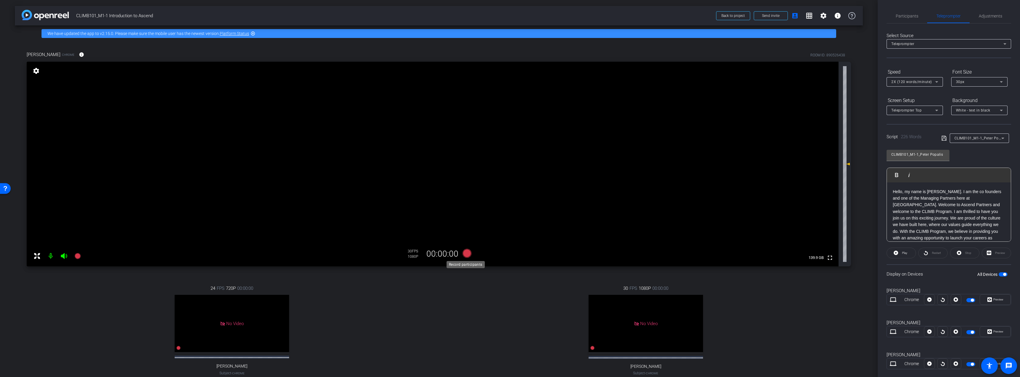
click at [468, 253] on icon at bounding box center [466, 253] width 9 height 9
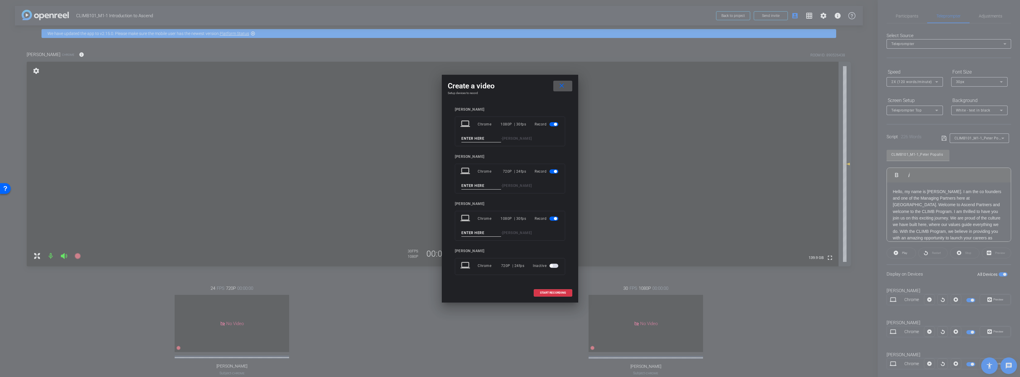
drag, startPoint x: 564, startPoint y: 87, endPoint x: 514, endPoint y: 162, distance: 90.9
click at [564, 86] on mat-icon "close" at bounding box center [561, 85] width 7 height 7
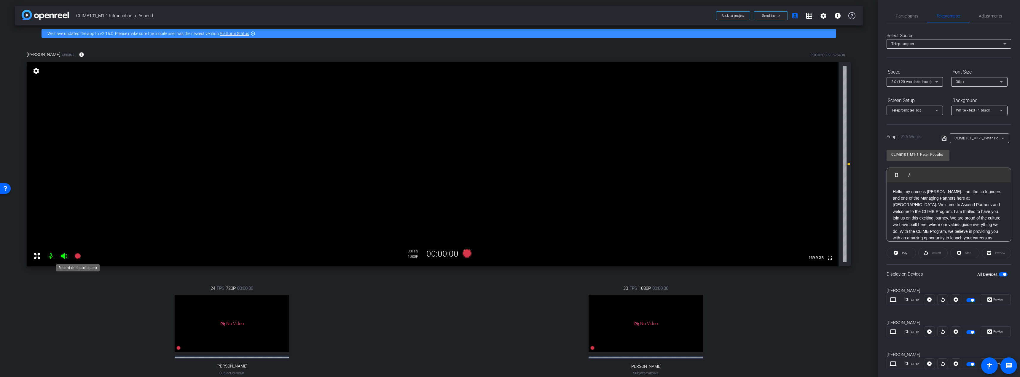
click at [77, 253] on icon at bounding box center [77, 256] width 6 height 6
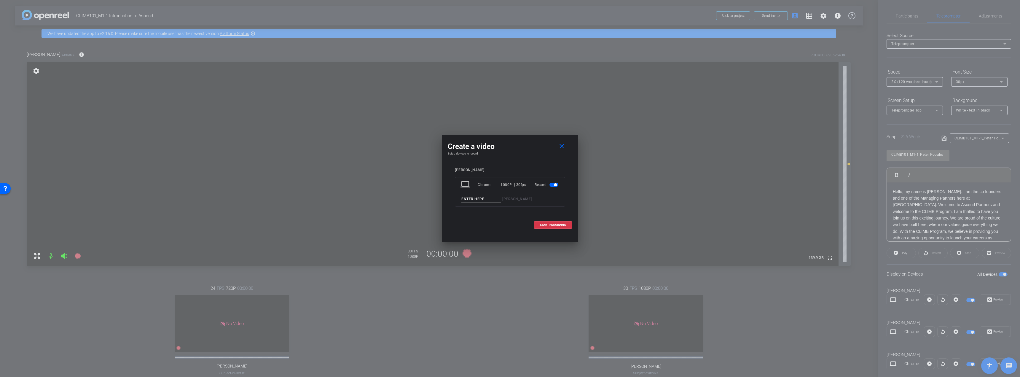
click at [486, 197] on input at bounding box center [481, 198] width 40 height 7
type input "1-1 take 3"
click at [561, 224] on span "START RECORDING" at bounding box center [553, 224] width 26 height 3
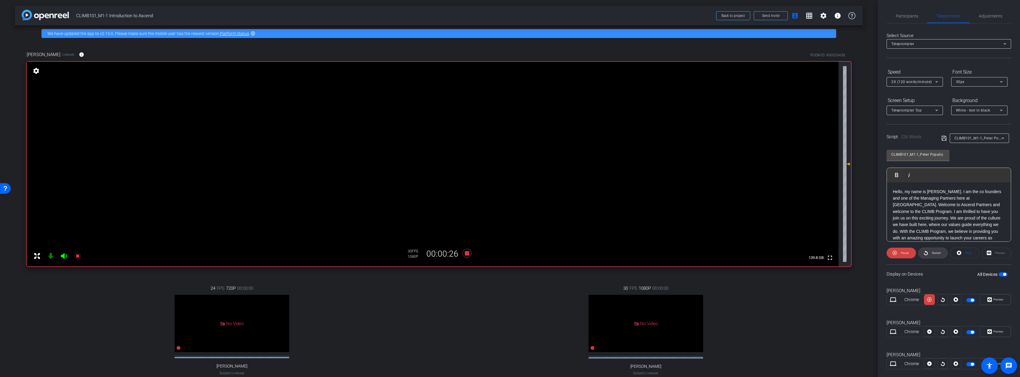
click at [938, 251] on span "Restart" at bounding box center [936, 252] width 9 height 3
click at [468, 252] on icon at bounding box center [467, 253] width 14 height 11
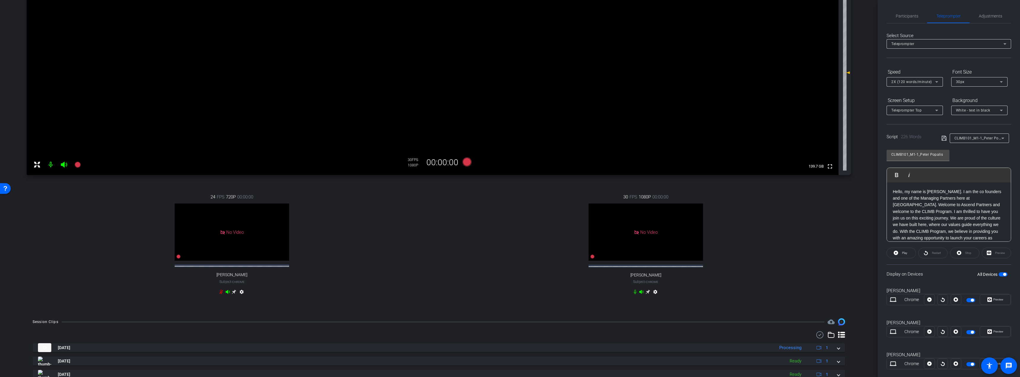
scroll to position [90, 0]
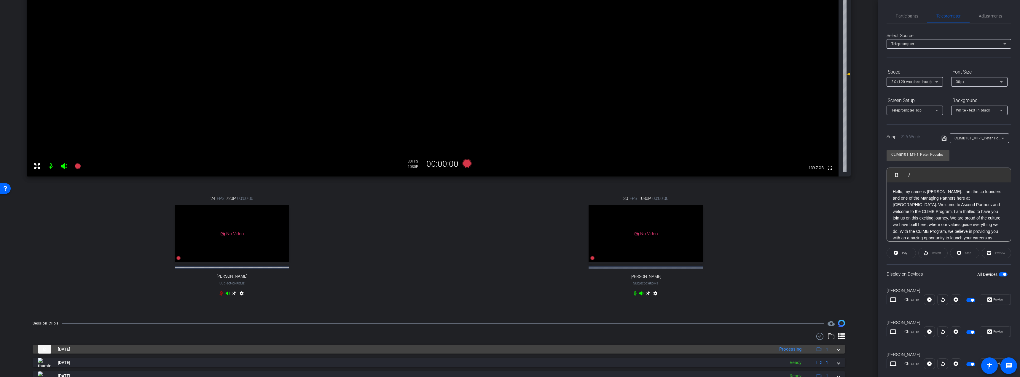
click at [837, 352] on span at bounding box center [838, 349] width 2 height 6
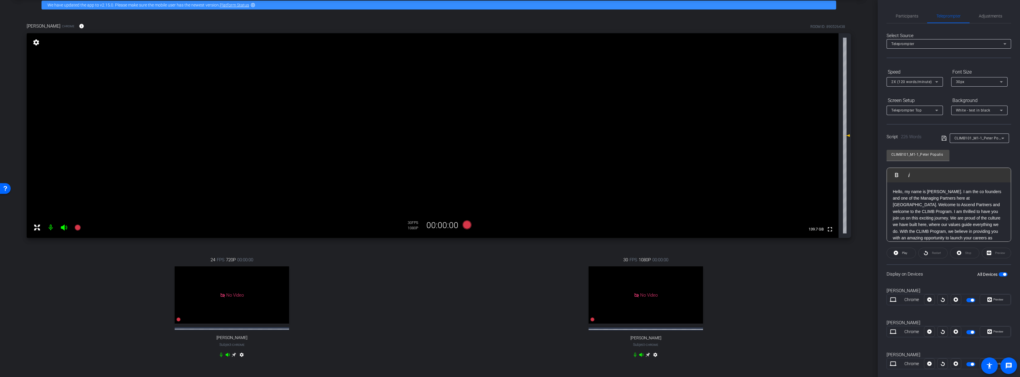
scroll to position [31, 0]
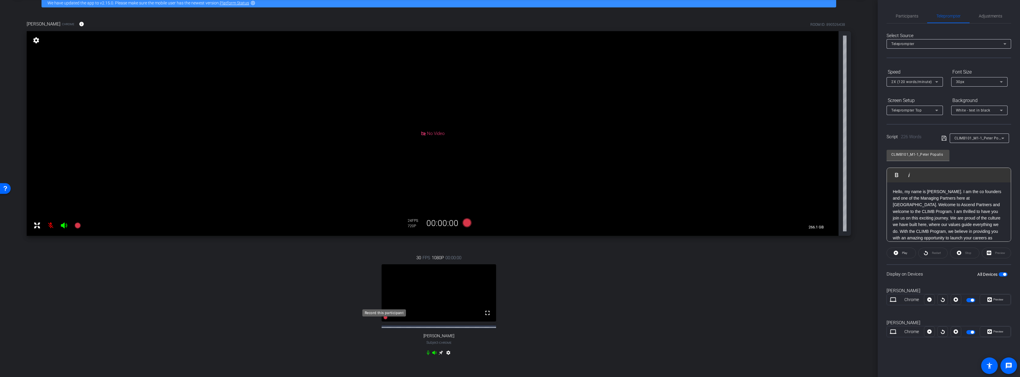
click at [384, 315] on icon at bounding box center [385, 317] width 4 height 4
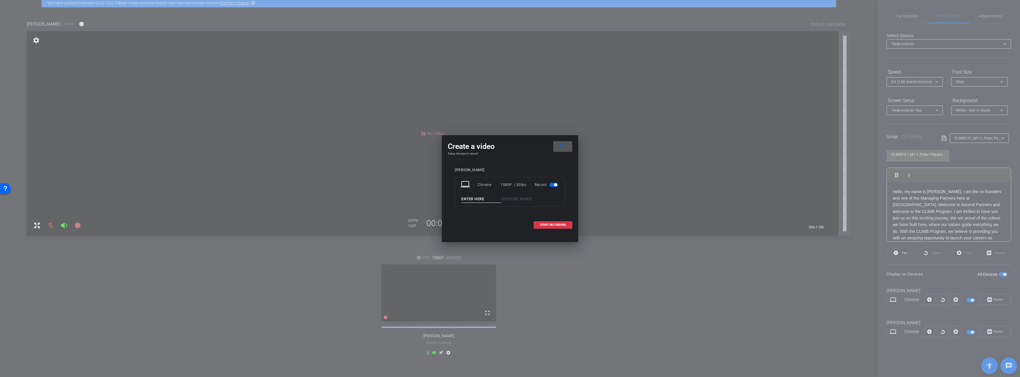
click at [473, 291] on div at bounding box center [510, 188] width 1020 height 377
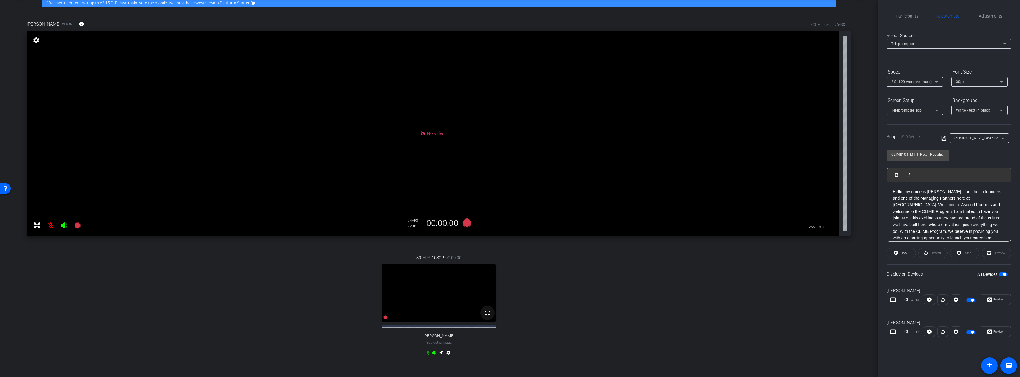
click at [487, 309] on mat-icon "fullscreen" at bounding box center [487, 312] width 7 height 7
click at [439, 355] on icon at bounding box center [440, 352] width 4 height 4
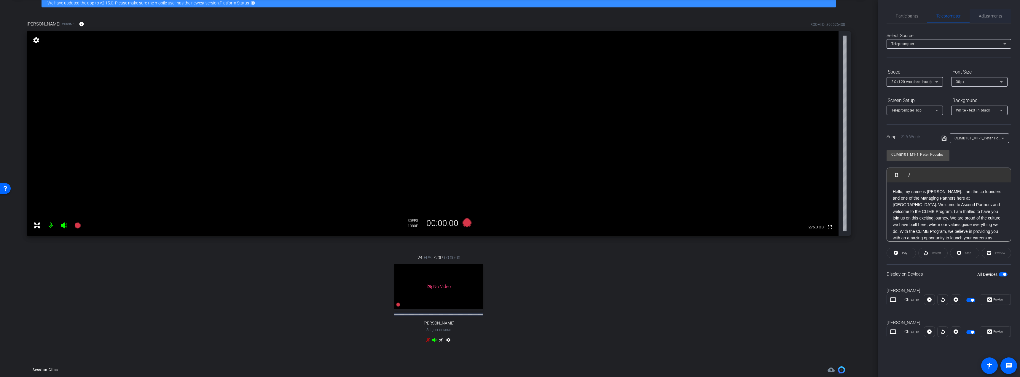
click at [993, 16] on span "Adjustments" at bounding box center [990, 16] width 23 height 4
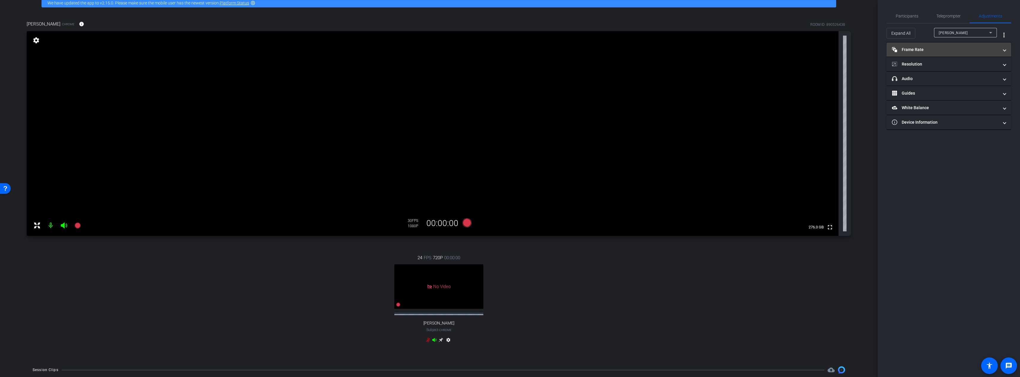
click at [953, 48] on mat-panel-title "Frame Rate Frame Rate" at bounding box center [945, 50] width 107 height 6
click at [969, 68] on div "30" at bounding box center [972, 67] width 16 height 10
click at [971, 67] on div "30" at bounding box center [972, 67] width 16 height 10
click at [944, 88] on mat-panel-title "Resolution" at bounding box center [945, 90] width 107 height 6
click at [954, 106] on div "1080" at bounding box center [954, 107] width 22 height 10
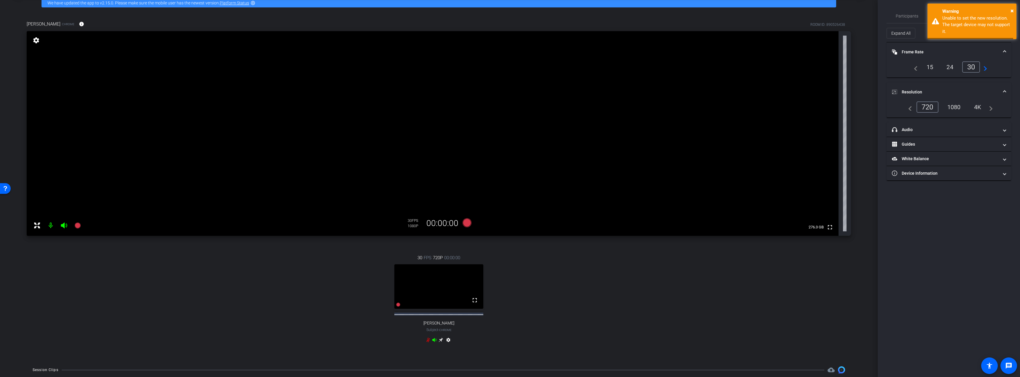
click at [955, 104] on div "1080" at bounding box center [954, 107] width 22 height 10
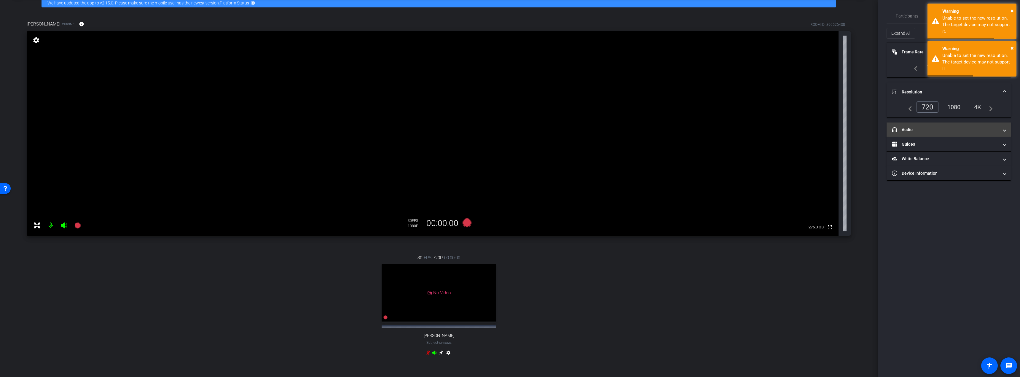
click at [923, 127] on mat-panel-title "headphone icon Audio" at bounding box center [945, 130] width 107 height 6
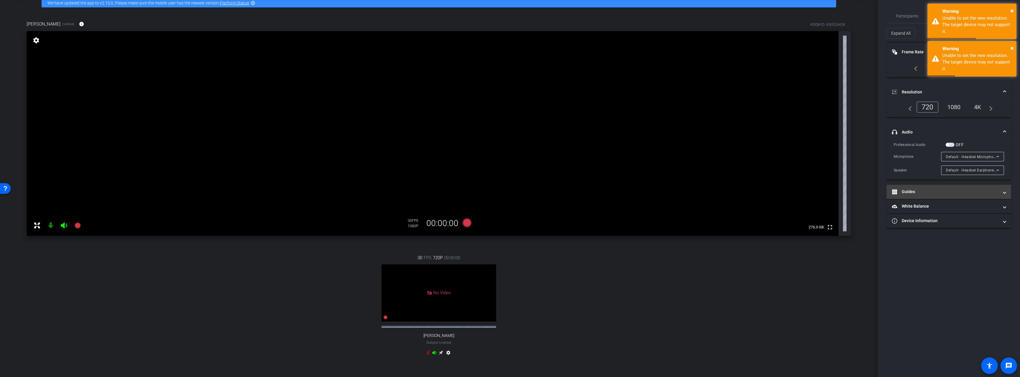
click at [937, 186] on mat-expansion-panel-header "Guides" at bounding box center [948, 192] width 125 height 14
click at [952, 145] on span "button" at bounding box center [949, 145] width 9 height 4
click at [753, 293] on div "30 FPS 720P 00:00:00 No Video [PERSON_NAME] Subject - Chrome settings" at bounding box center [439, 306] width 824 height 122
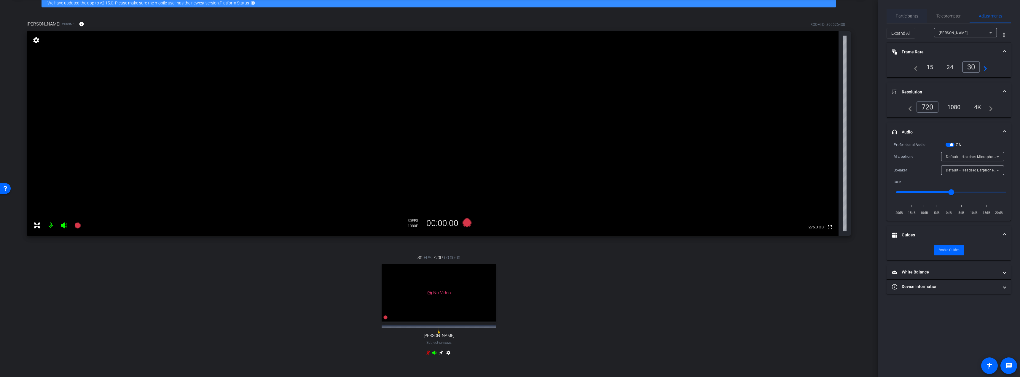
click at [915, 14] on span "Participants" at bounding box center [907, 16] width 23 height 4
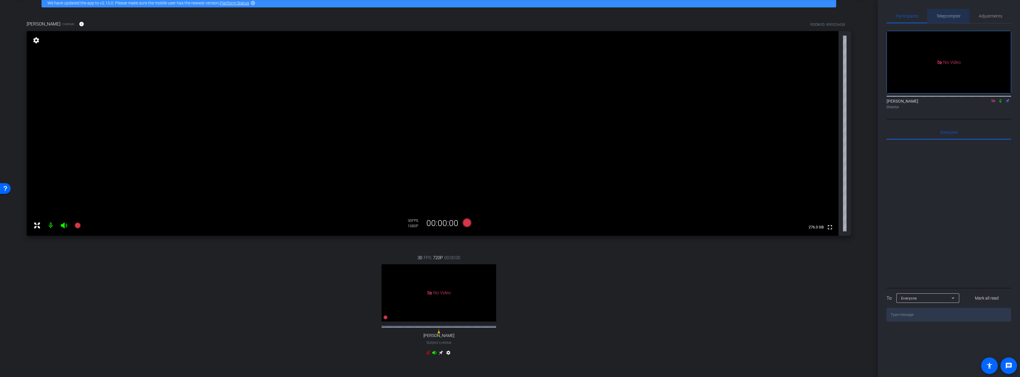
click at [948, 14] on span "Teleprompter" at bounding box center [948, 16] width 24 height 4
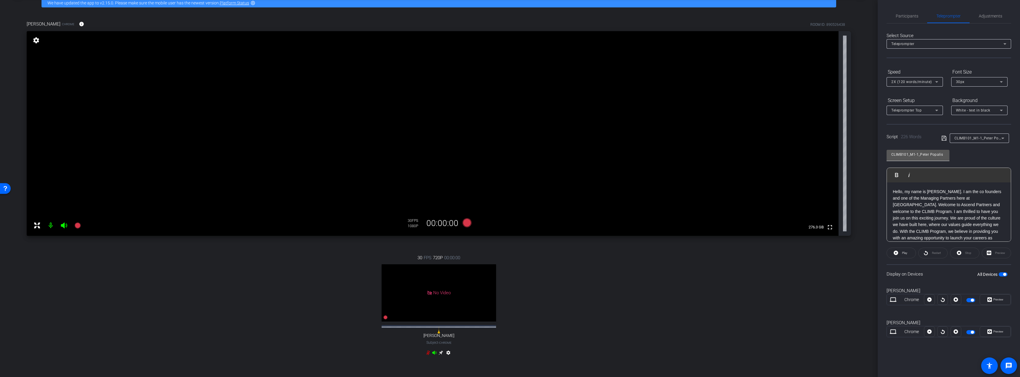
click at [940, 157] on input "CLIMB101_M1-1_Peter Popalis" at bounding box center [917, 154] width 53 height 7
click at [982, 139] on span "CLIMB101_M1-1_Peter Popalis" at bounding box center [980, 137] width 53 height 5
click at [986, 169] on span "CLIMB101_M1-1_Colin Sawford" at bounding box center [979, 168] width 50 height 7
type input "CLIMB101_M1-1_Colin Sawford"
click at [901, 253] on span "Play" at bounding box center [903, 253] width 7 height 8
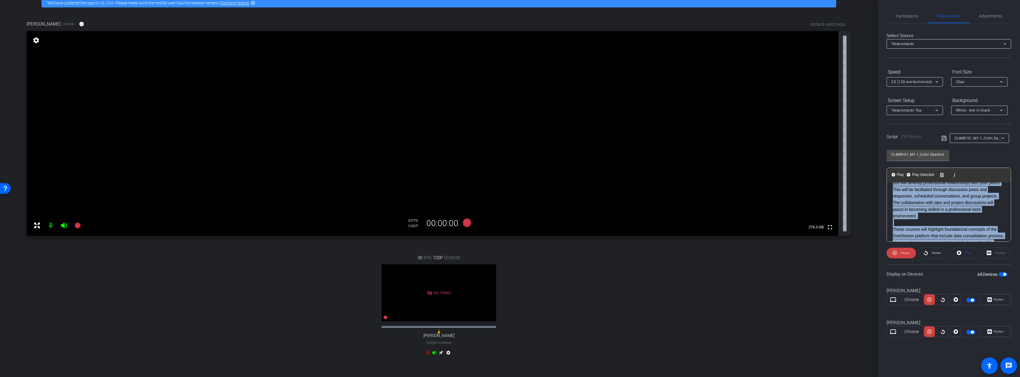
scroll to position [165, 0]
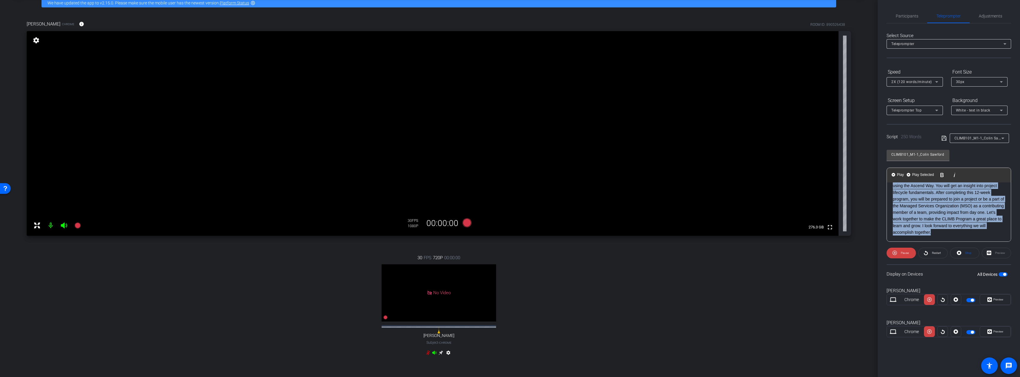
drag, startPoint x: 893, startPoint y: 189, endPoint x: 1017, endPoint y: 251, distance: 138.3
click at [1017, 251] on div "Participants Teleprompter Adjustments [PERSON_NAME] Director Everyone 0 Mark al…" at bounding box center [949, 188] width 142 height 377
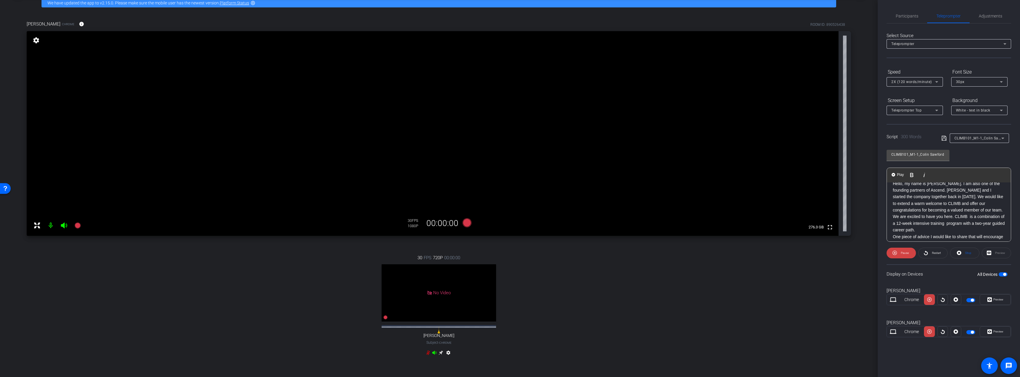
scroll to position [30, 0]
click at [938, 252] on span "Restart" at bounding box center [936, 252] width 9 height 3
click at [903, 19] on span "Participants" at bounding box center [907, 16] width 23 height 14
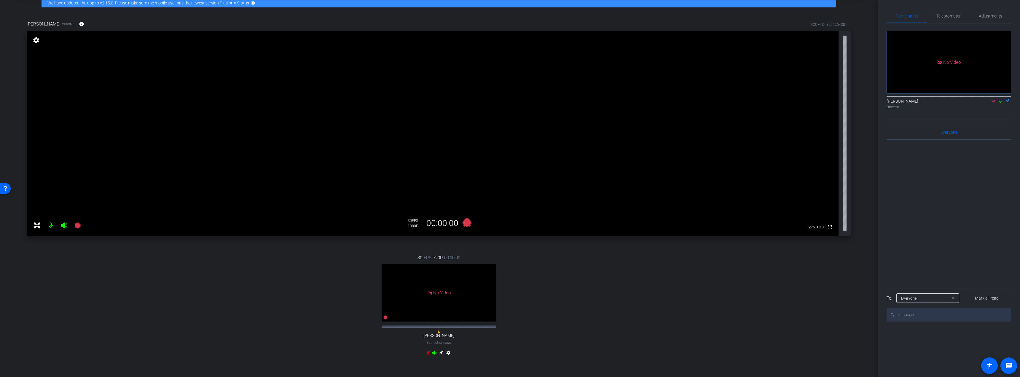
click at [1001, 99] on icon at bounding box center [1000, 101] width 5 height 4
click at [1000, 99] on icon at bounding box center [1000, 101] width 3 height 4
click at [948, 15] on span "Teleprompter" at bounding box center [948, 16] width 24 height 4
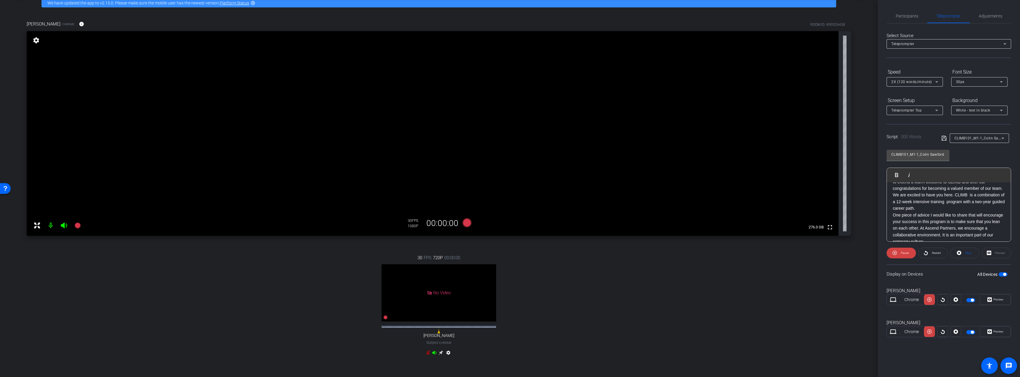
click at [938, 82] on icon at bounding box center [936, 81] width 3 height 1
click at [921, 122] on span "4X (140 words/minute)" at bounding box center [911, 122] width 41 height 7
click at [925, 253] on icon at bounding box center [925, 252] width 4 height 7
click at [936, 84] on icon at bounding box center [936, 81] width 7 height 7
click at [920, 133] on span "5X (150 words/minute)" at bounding box center [911, 131] width 41 height 7
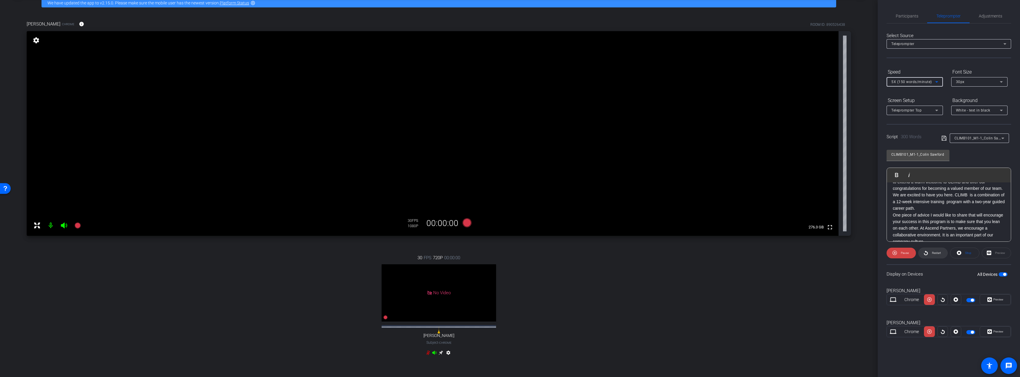
click at [935, 253] on span "Restart" at bounding box center [936, 252] width 9 height 3
click at [916, 11] on span "Participants" at bounding box center [907, 16] width 23 height 14
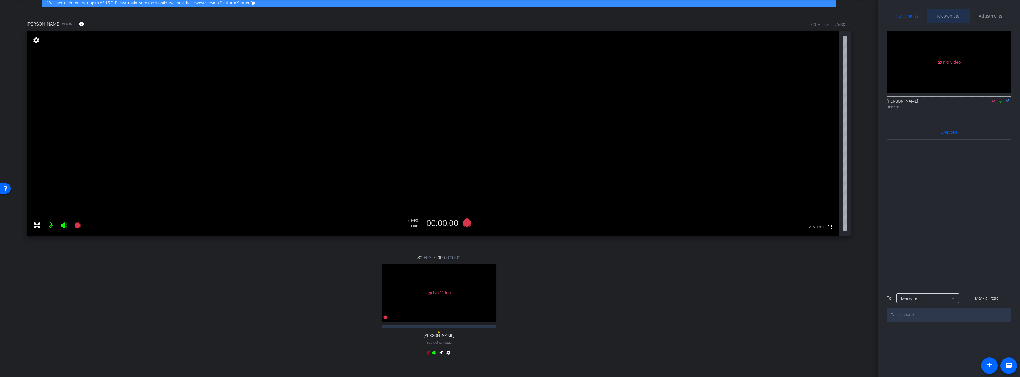
click at [940, 17] on span "Teleprompter" at bounding box center [948, 16] width 24 height 4
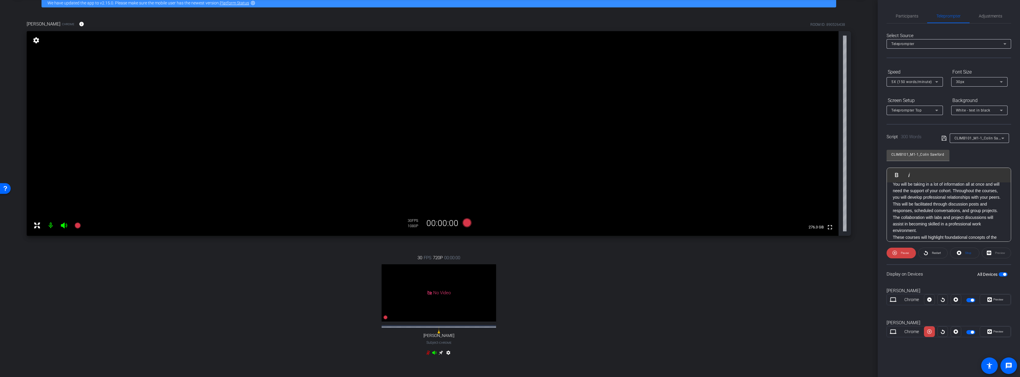
scroll to position [96, 0]
drag, startPoint x: 903, startPoint y: 222, endPoint x: 909, endPoint y: 222, distance: 5.3
click at [904, 222] on p "You will be taking in a lot of information all at once and will need the suppor…" at bounding box center [949, 205] width 112 height 53
click at [916, 18] on span "Participants" at bounding box center [907, 16] width 23 height 4
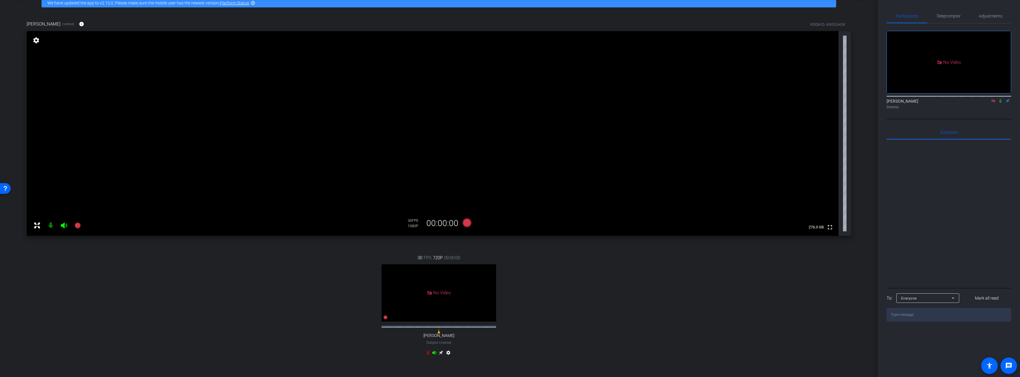
click at [999, 99] on icon at bounding box center [1000, 101] width 5 height 4
click at [465, 225] on icon at bounding box center [466, 222] width 9 height 9
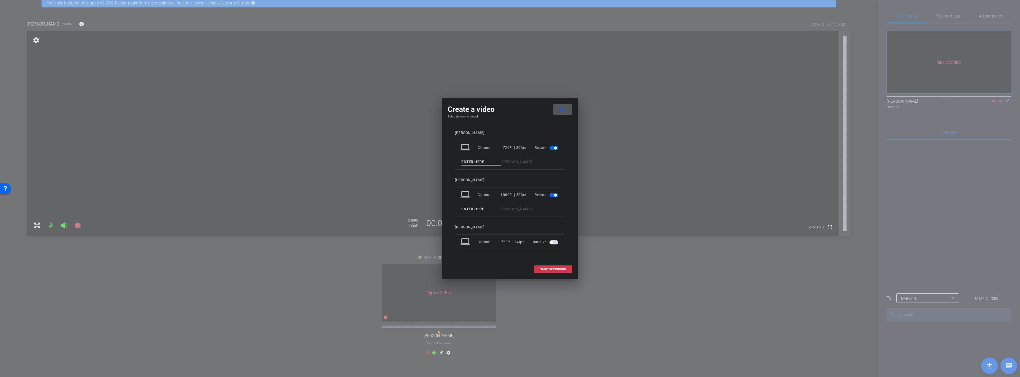
click at [484, 207] on input at bounding box center [481, 208] width 40 height 7
type input "1-1"
click at [561, 268] on span "START RECORDING" at bounding box center [553, 269] width 26 height 3
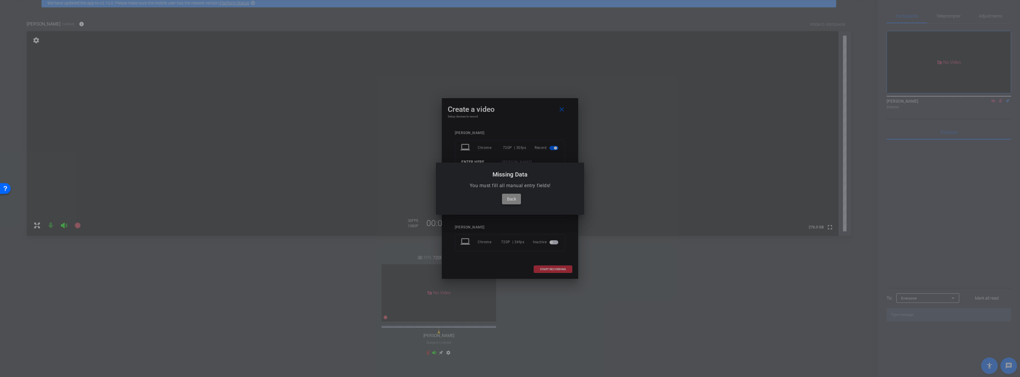
click at [515, 201] on span "Back" at bounding box center [511, 198] width 9 height 7
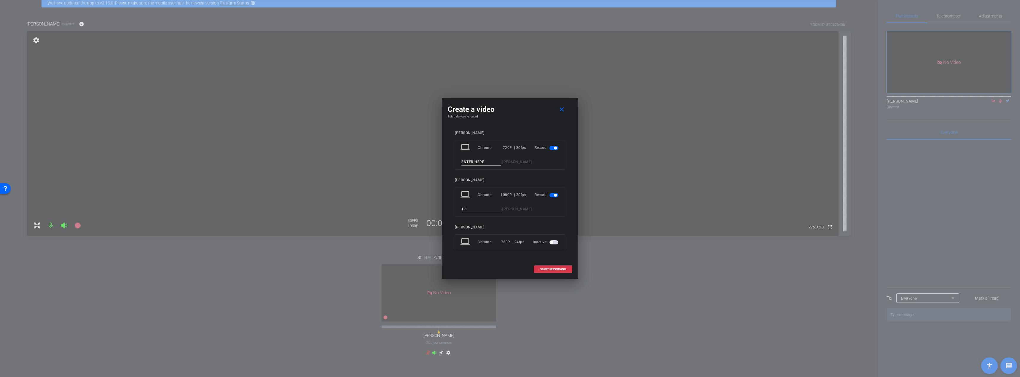
click at [478, 210] on input "1-1" at bounding box center [481, 208] width 40 height 7
click at [558, 146] on button "button" at bounding box center [553, 148] width 9 height 4
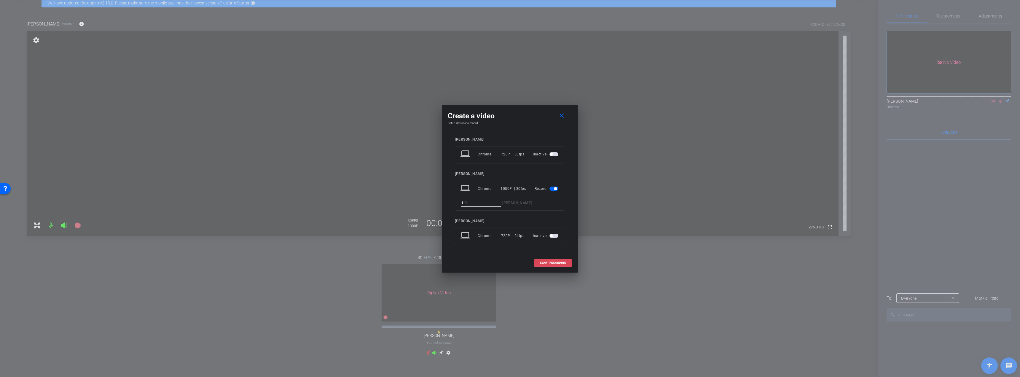
click at [561, 263] on span "START RECORDING" at bounding box center [553, 262] width 26 height 3
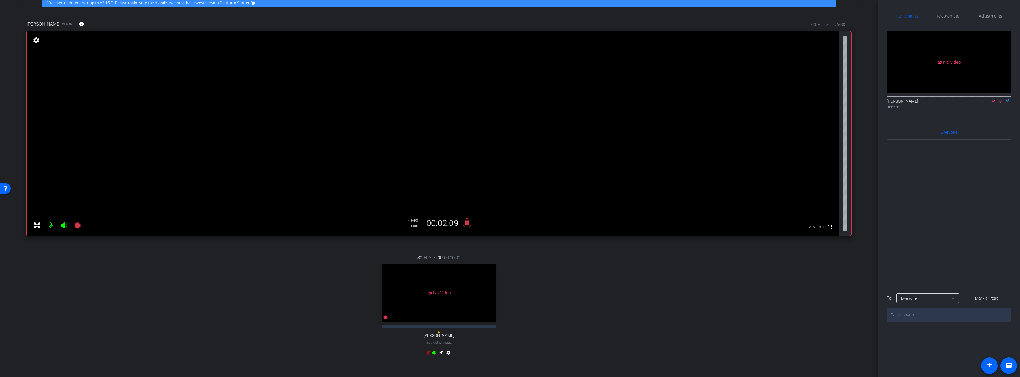
click at [1000, 99] on icon at bounding box center [1000, 101] width 5 height 4
click at [468, 222] on icon at bounding box center [467, 222] width 14 height 11
click at [465, 222] on icon at bounding box center [466, 222] width 9 height 9
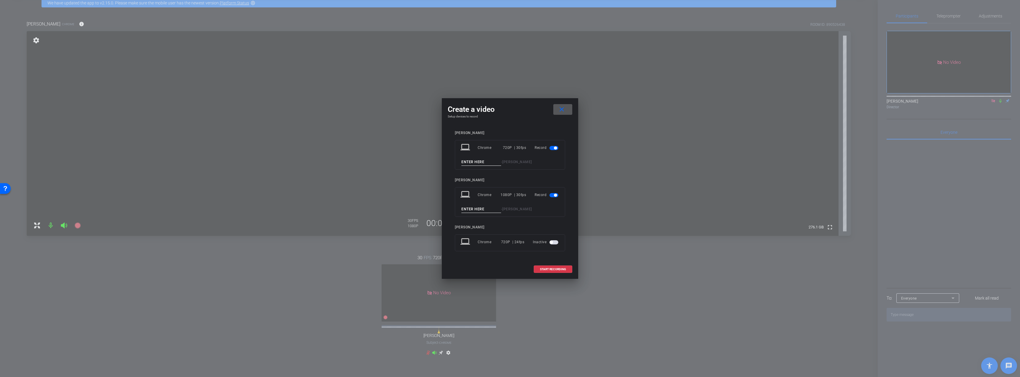
click at [555, 148] on span "button" at bounding box center [555, 147] width 3 height 3
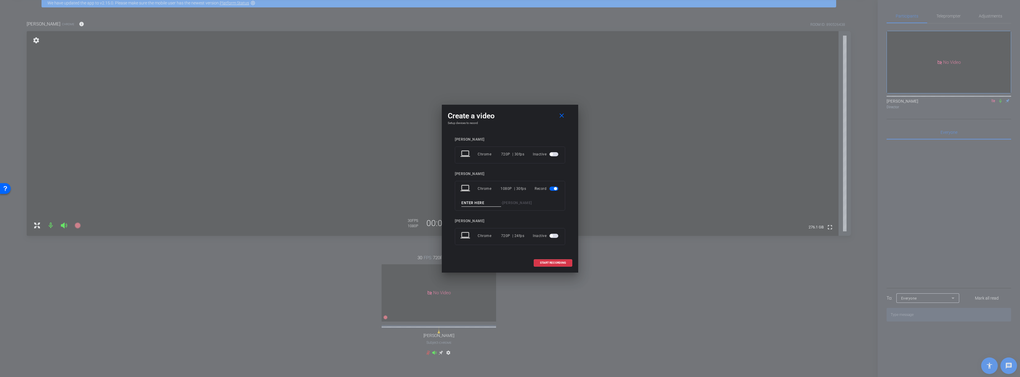
click at [481, 203] on input at bounding box center [481, 202] width 40 height 7
type input "1-1take2"
click at [557, 261] on span "START RECORDING" at bounding box center [553, 262] width 26 height 3
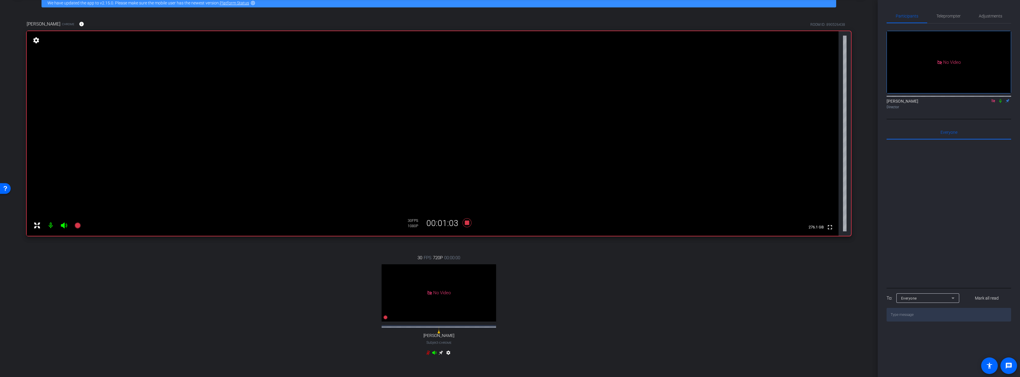
click at [1001, 99] on icon at bounding box center [1000, 101] width 5 height 4
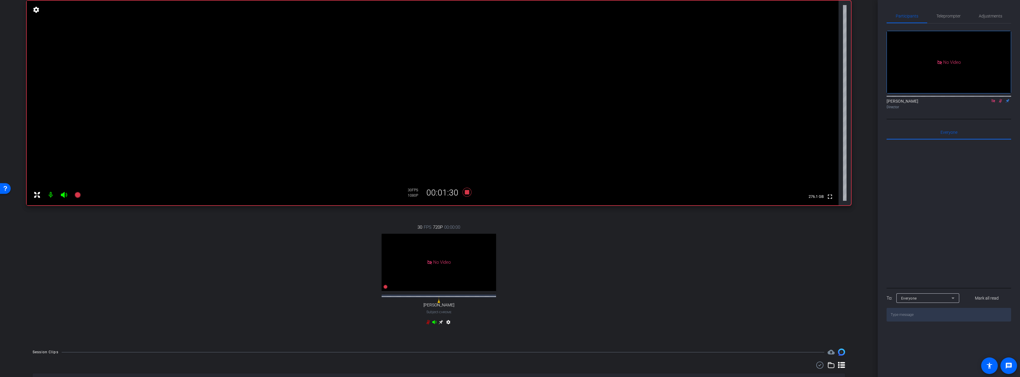
scroll to position [58, 0]
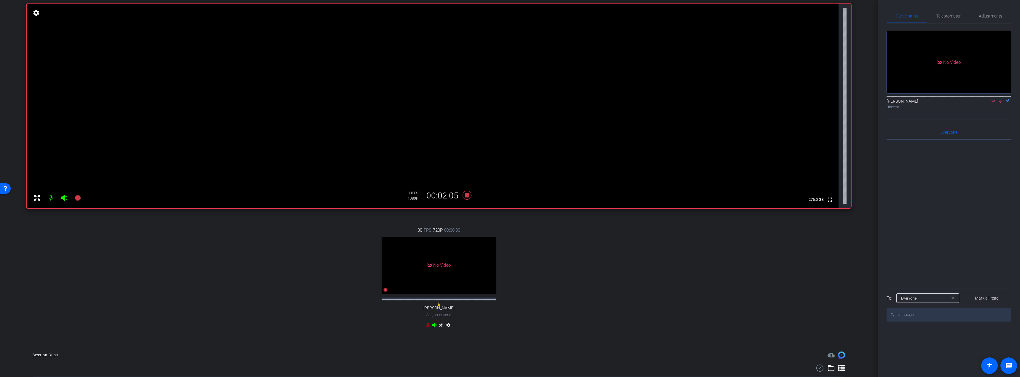
click at [1000, 99] on icon at bounding box center [1000, 101] width 3 height 4
click at [465, 194] on icon at bounding box center [466, 195] width 9 height 9
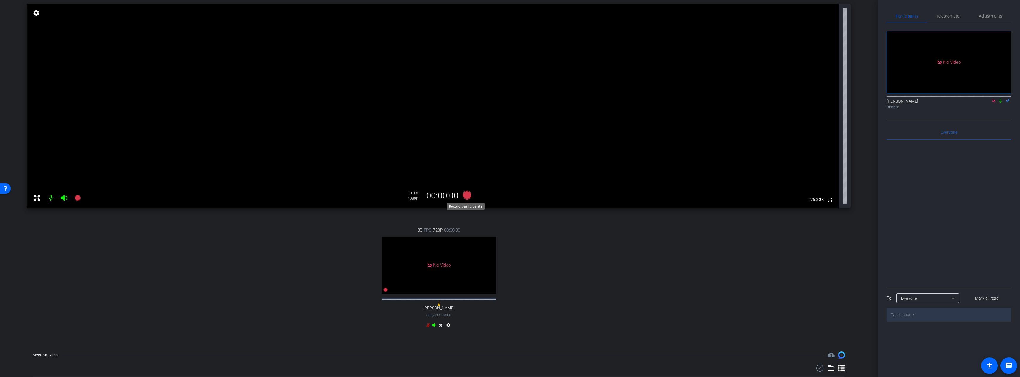
click at [465, 196] on icon at bounding box center [466, 195] width 9 height 9
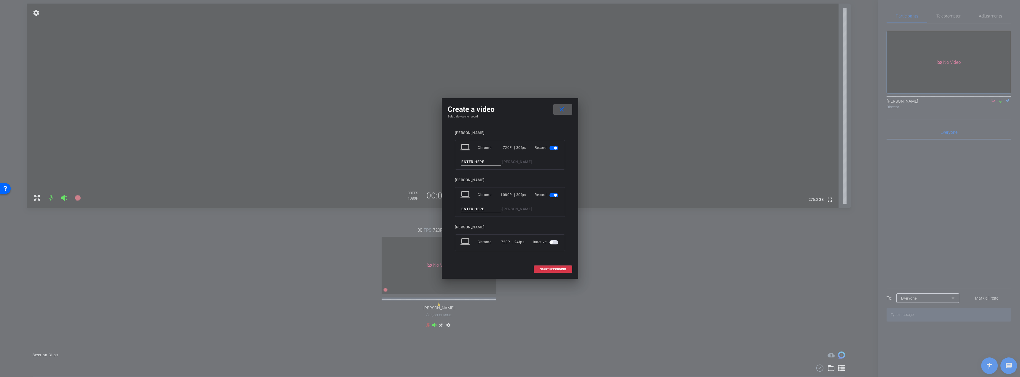
click at [484, 163] on input at bounding box center [481, 161] width 40 height 7
click at [554, 144] on div "Record" at bounding box center [547, 147] width 25 height 11
click at [553, 149] on span "button" at bounding box center [553, 148] width 9 height 4
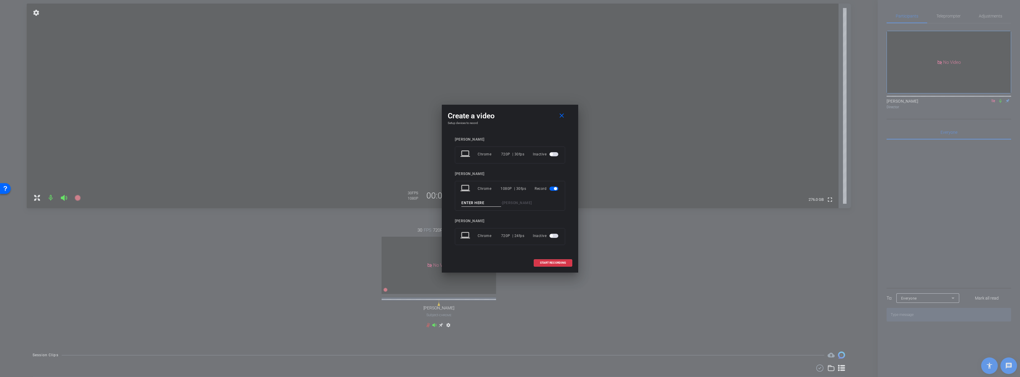
click at [484, 203] on input at bounding box center [481, 202] width 40 height 7
type input "1-1t3"
click at [559, 261] on span "START RECORDING" at bounding box center [553, 262] width 26 height 3
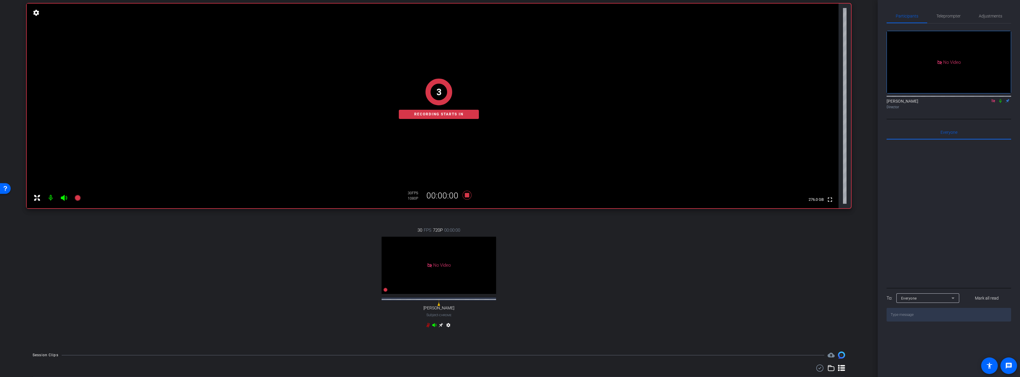
click at [1000, 99] on icon at bounding box center [1000, 101] width 2 height 4
click at [999, 99] on icon at bounding box center [1000, 101] width 5 height 4
click at [468, 195] on icon at bounding box center [467, 195] width 14 height 11
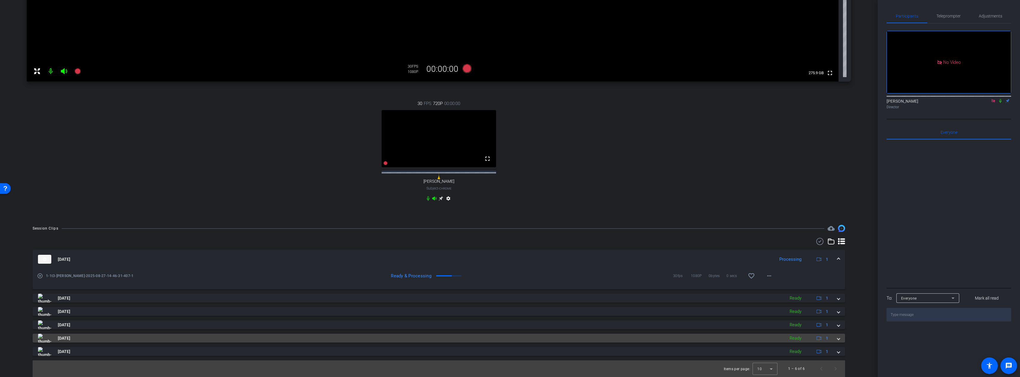
scroll to position [53, 0]
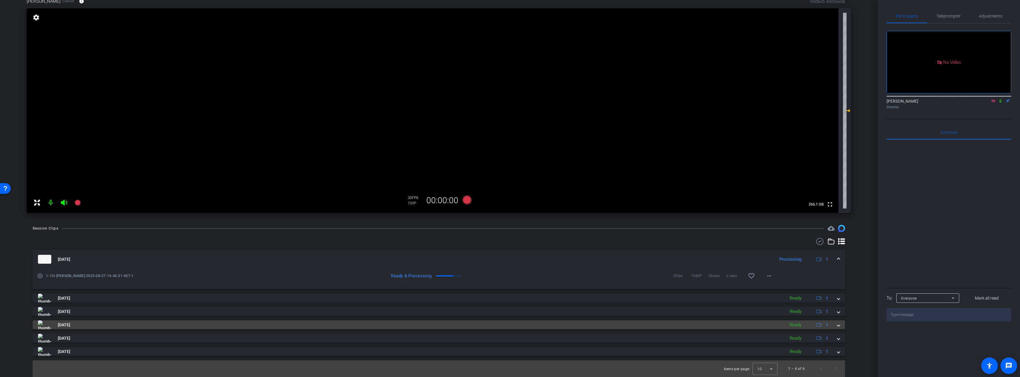
click at [837, 325] on mat-expansion-panel-header "[DATE] Ready 1" at bounding box center [439, 324] width 812 height 9
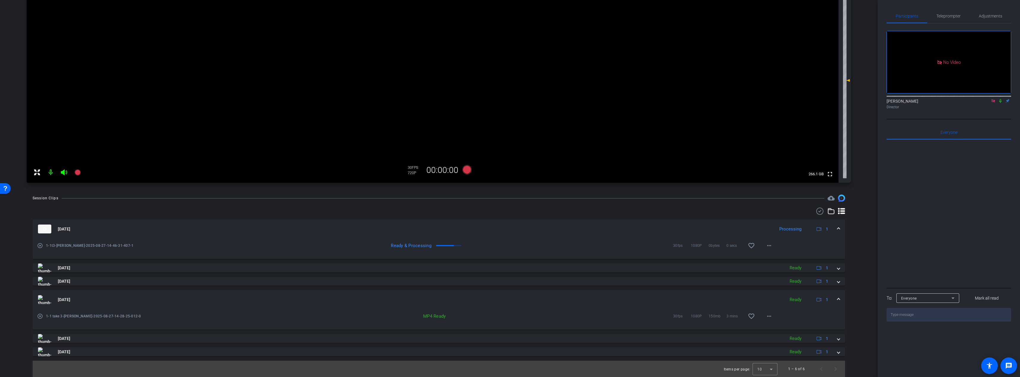
scroll to position [84, 0]
click at [765, 315] on mat-icon "more_horiz" at bounding box center [768, 315] width 7 height 7
click at [782, 252] on span "Download MP4" at bounding box center [782, 251] width 36 height 7
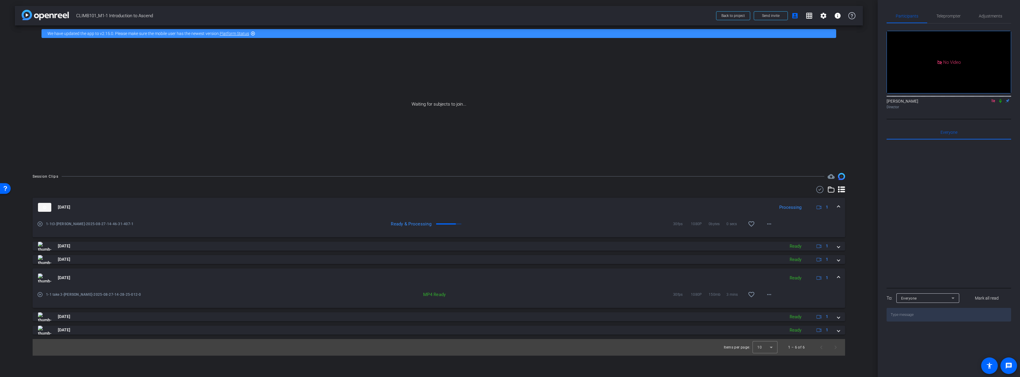
scroll to position [0, 0]
click at [770, 295] on mat-icon "more_horiz" at bounding box center [768, 294] width 7 height 7
click at [634, 213] on div at bounding box center [510, 188] width 1020 height 377
